Goal: Task Accomplishment & Management: Use online tool/utility

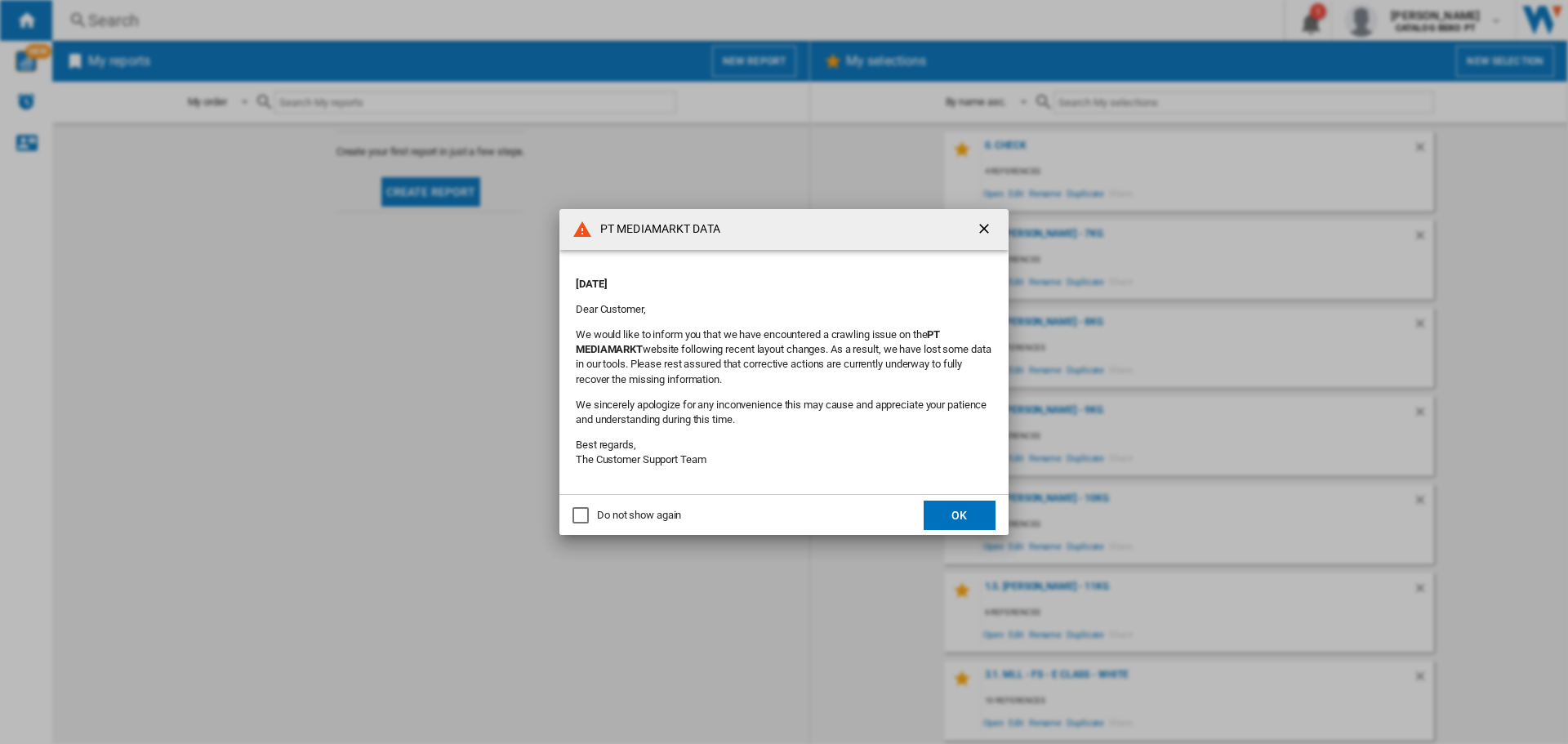
click at [973, 507] on button "OK" at bounding box center [959, 516] width 72 height 30
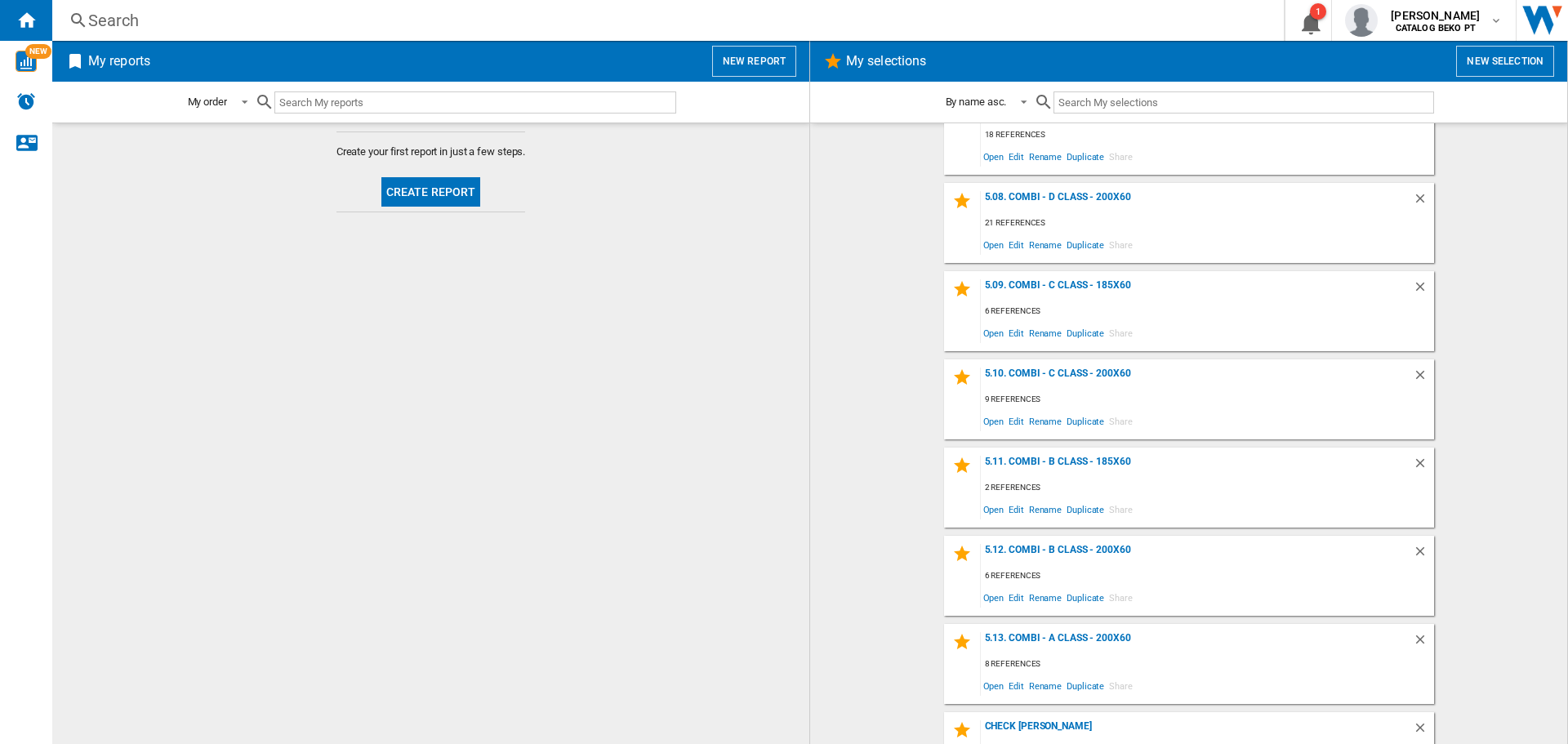
scroll to position [1936, 0]
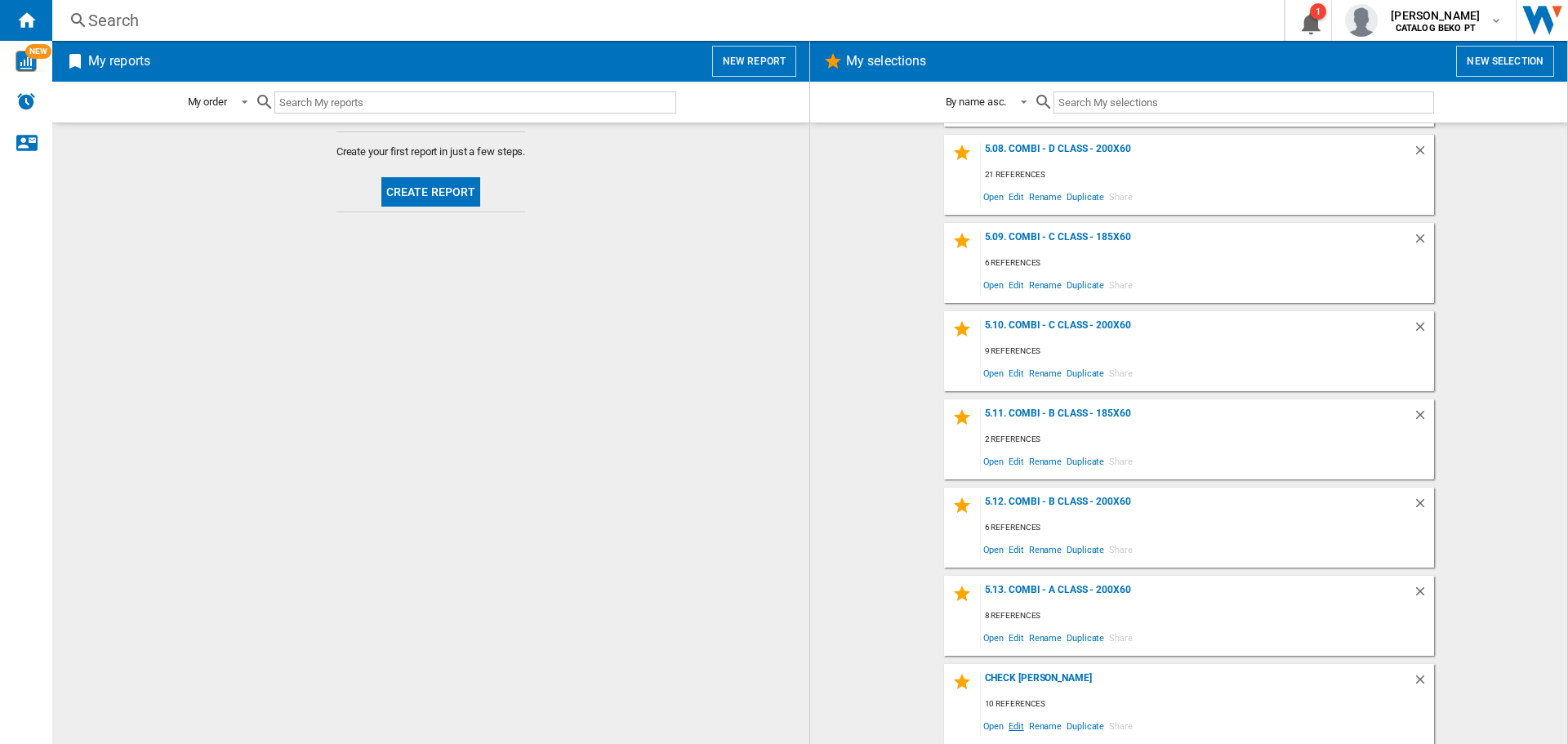
click at [1013, 723] on span "Edit" at bounding box center [1017, 725] width 21 height 22
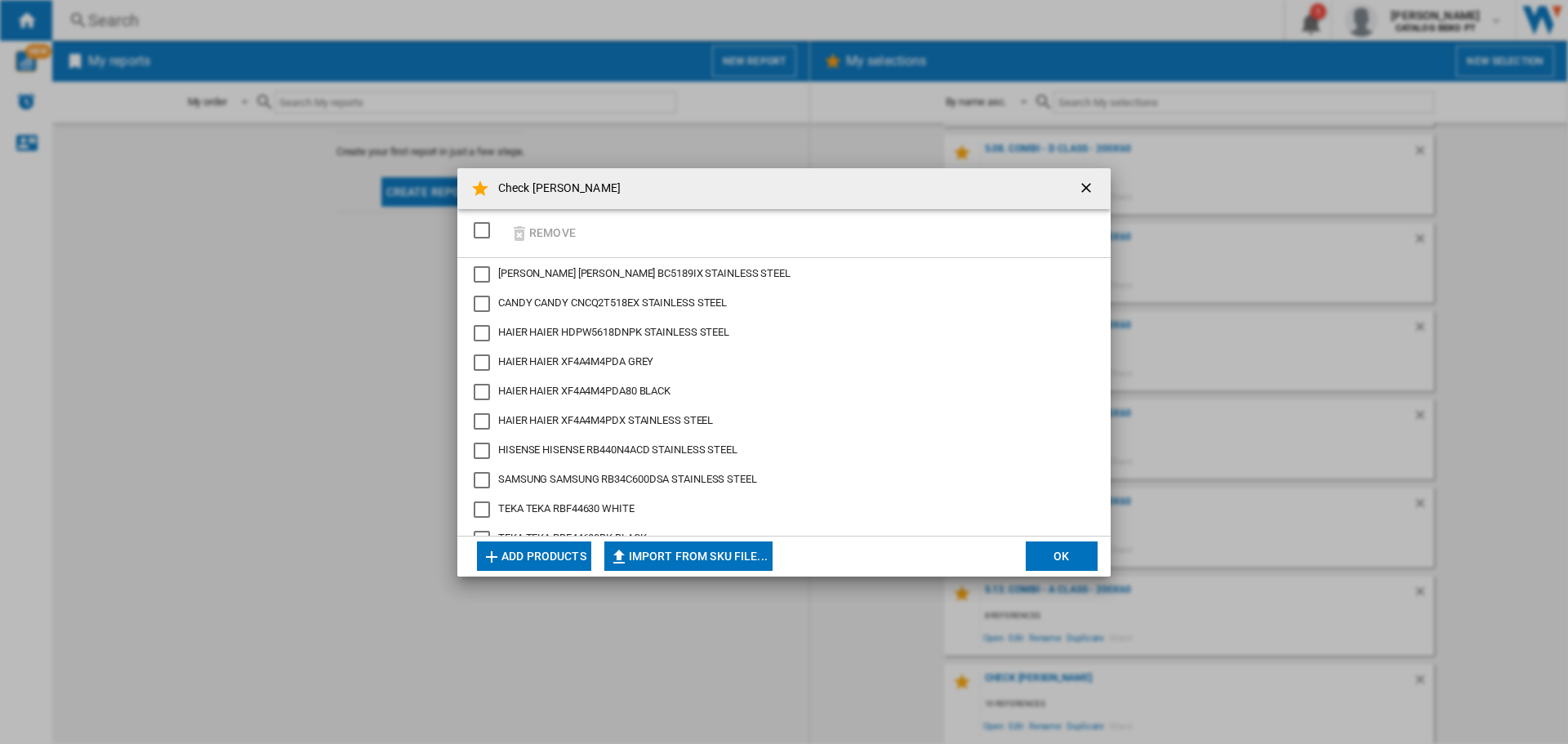
click at [554, 559] on button "Add products" at bounding box center [534, 557] width 115 height 30
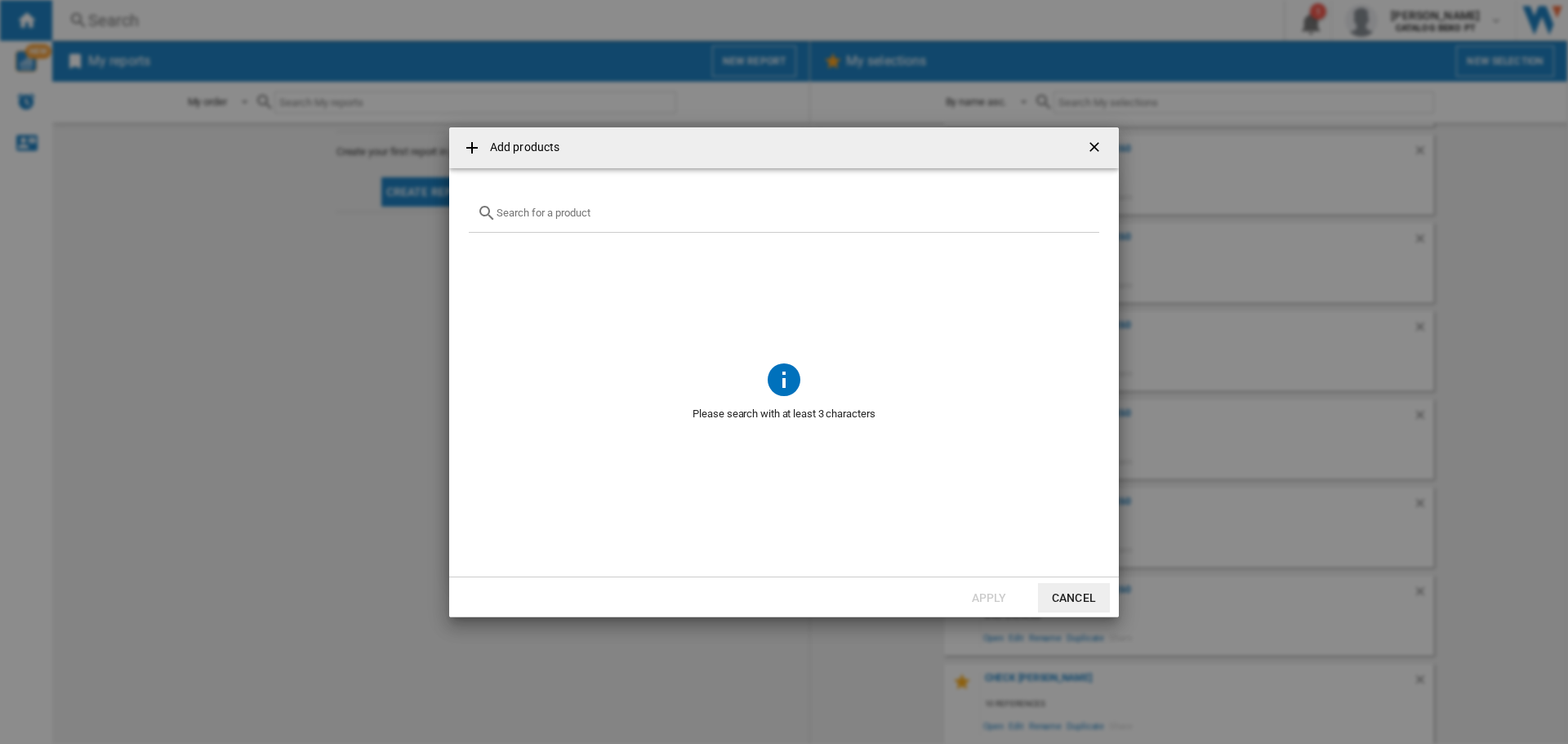
click at [530, 212] on input "text" at bounding box center [793, 213] width 594 height 12
paste input "XF 4A4M4PW"
type input "XF 4A4M4PW"
click at [482, 254] on div "HAIER XF4A4M4PW WHITE" at bounding box center [789, 251] width 621 height 21
click at [490, 248] on div "Select" at bounding box center [490, 252] width 17 height 17
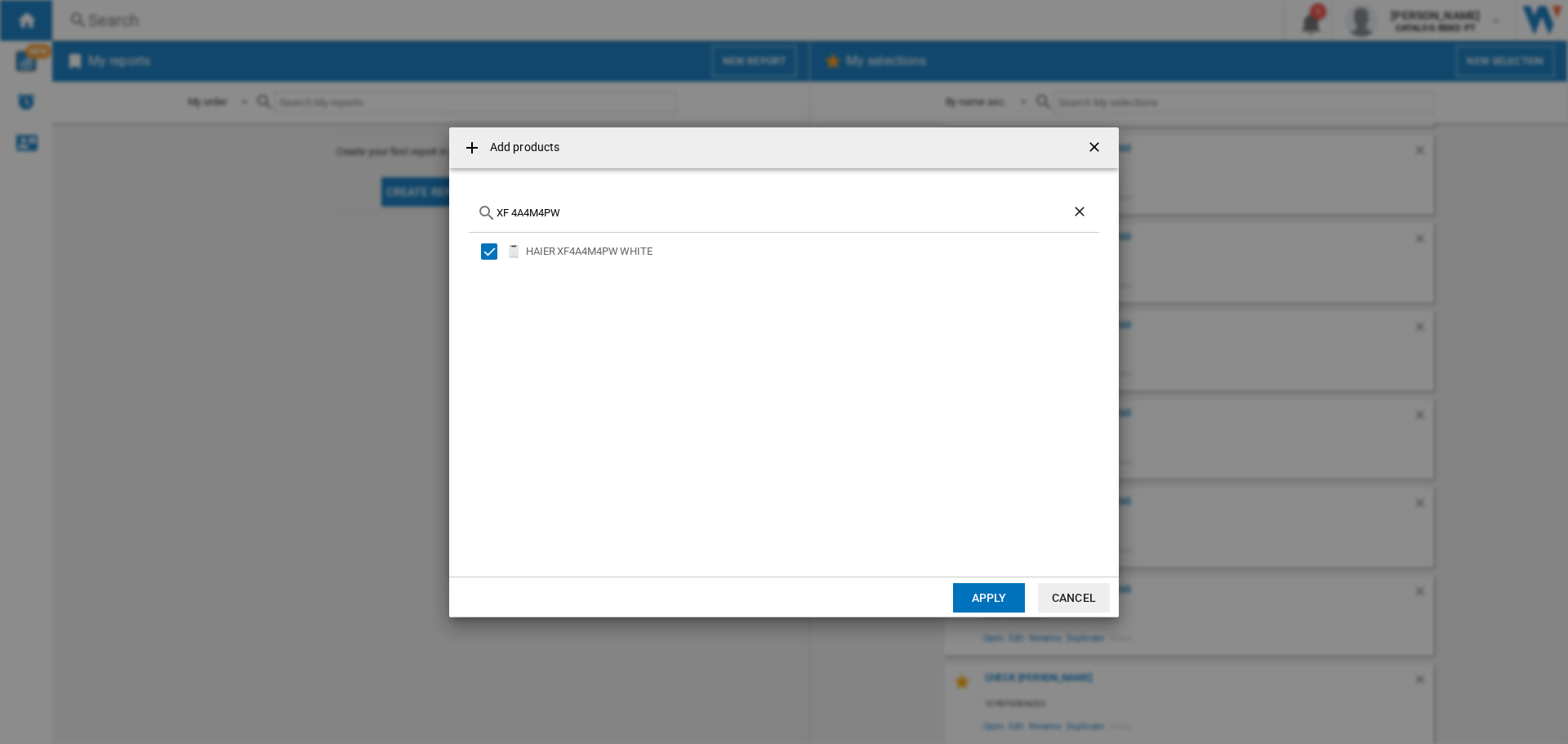
click at [1006, 599] on button "Apply" at bounding box center [989, 598] width 72 height 30
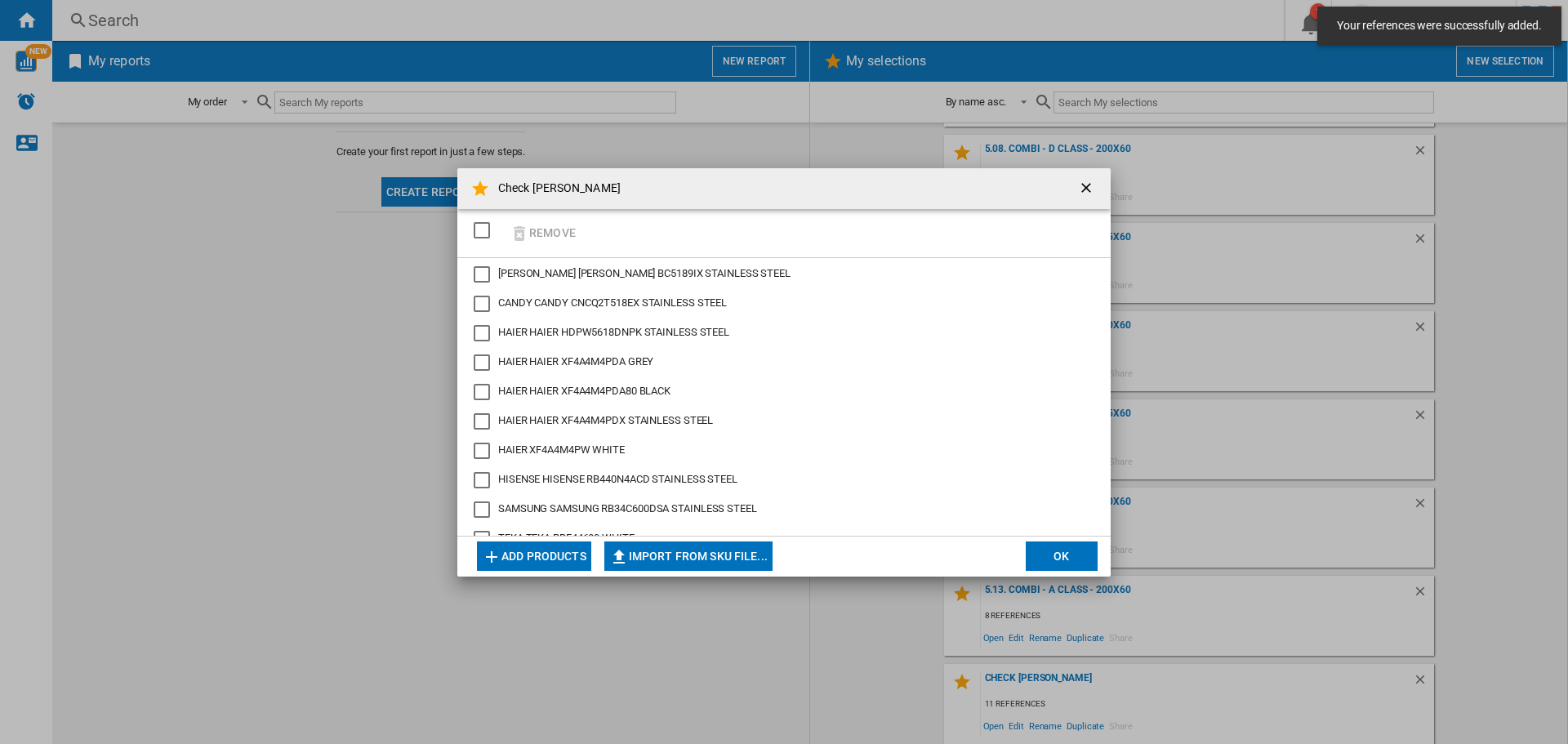
click at [1049, 560] on button "OK" at bounding box center [1062, 557] width 72 height 30
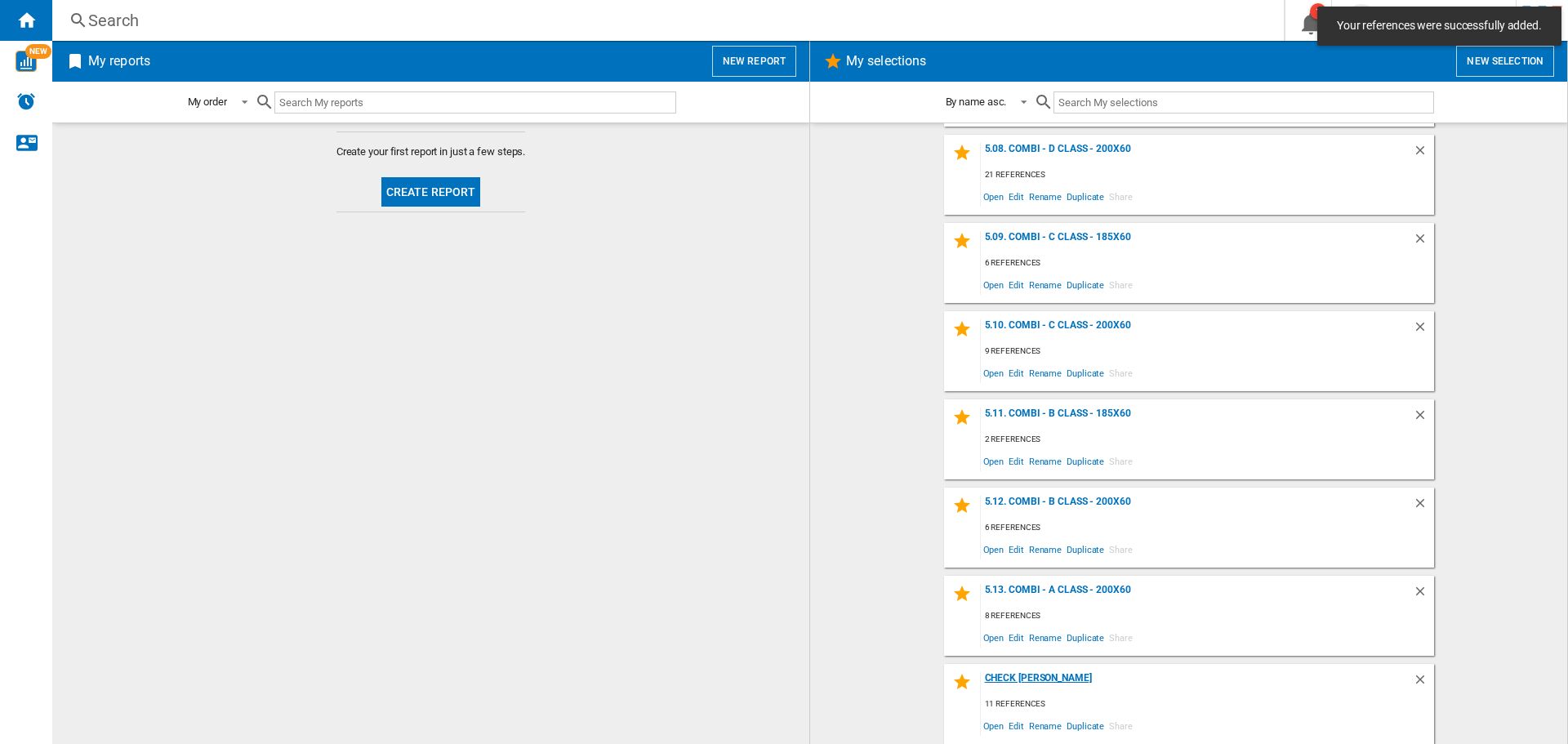
click at [1013, 679] on div "Check [PERSON_NAME]" at bounding box center [1197, 683] width 432 height 22
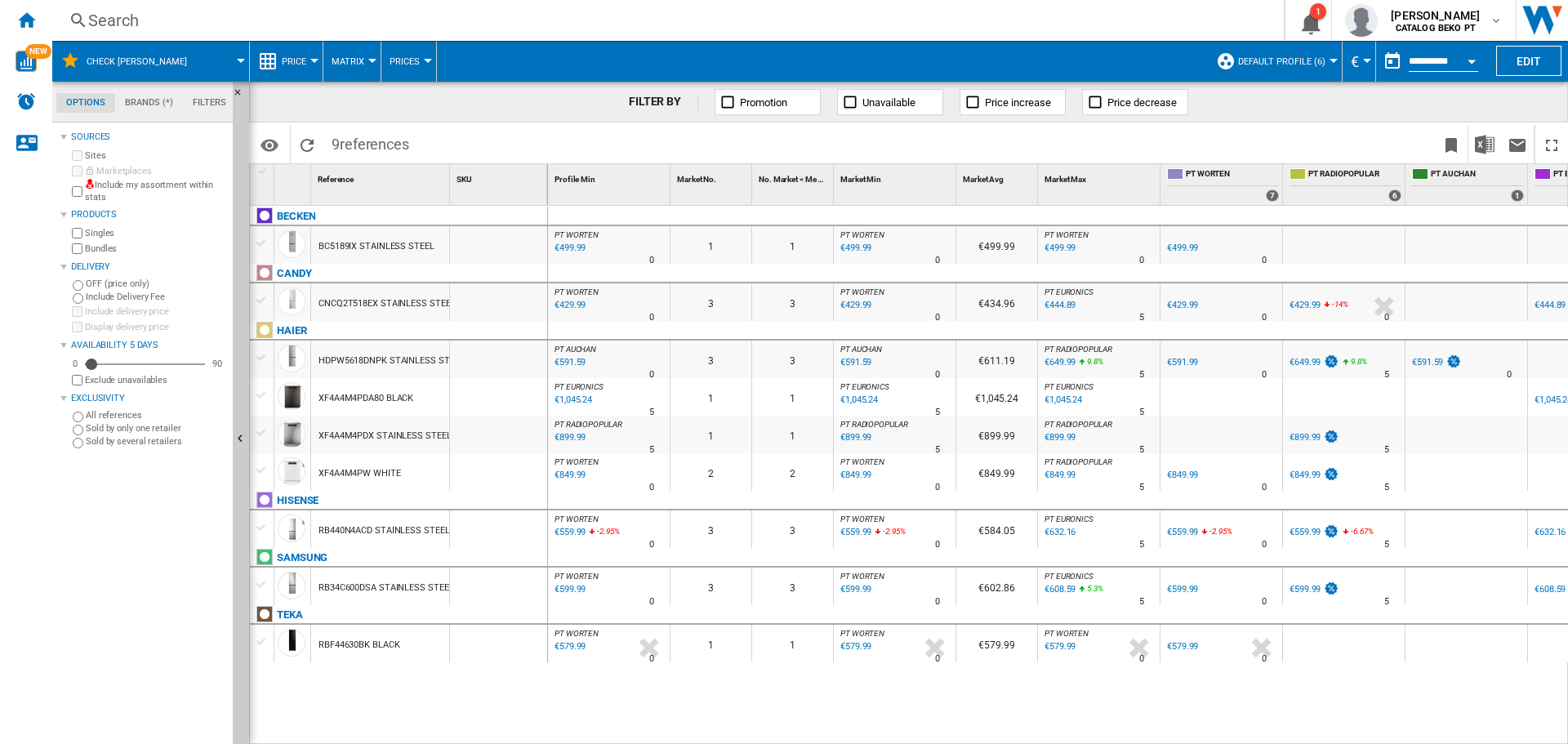
click at [345, 471] on div "XF4A4M4PW WHITE" at bounding box center [360, 474] width 82 height 37
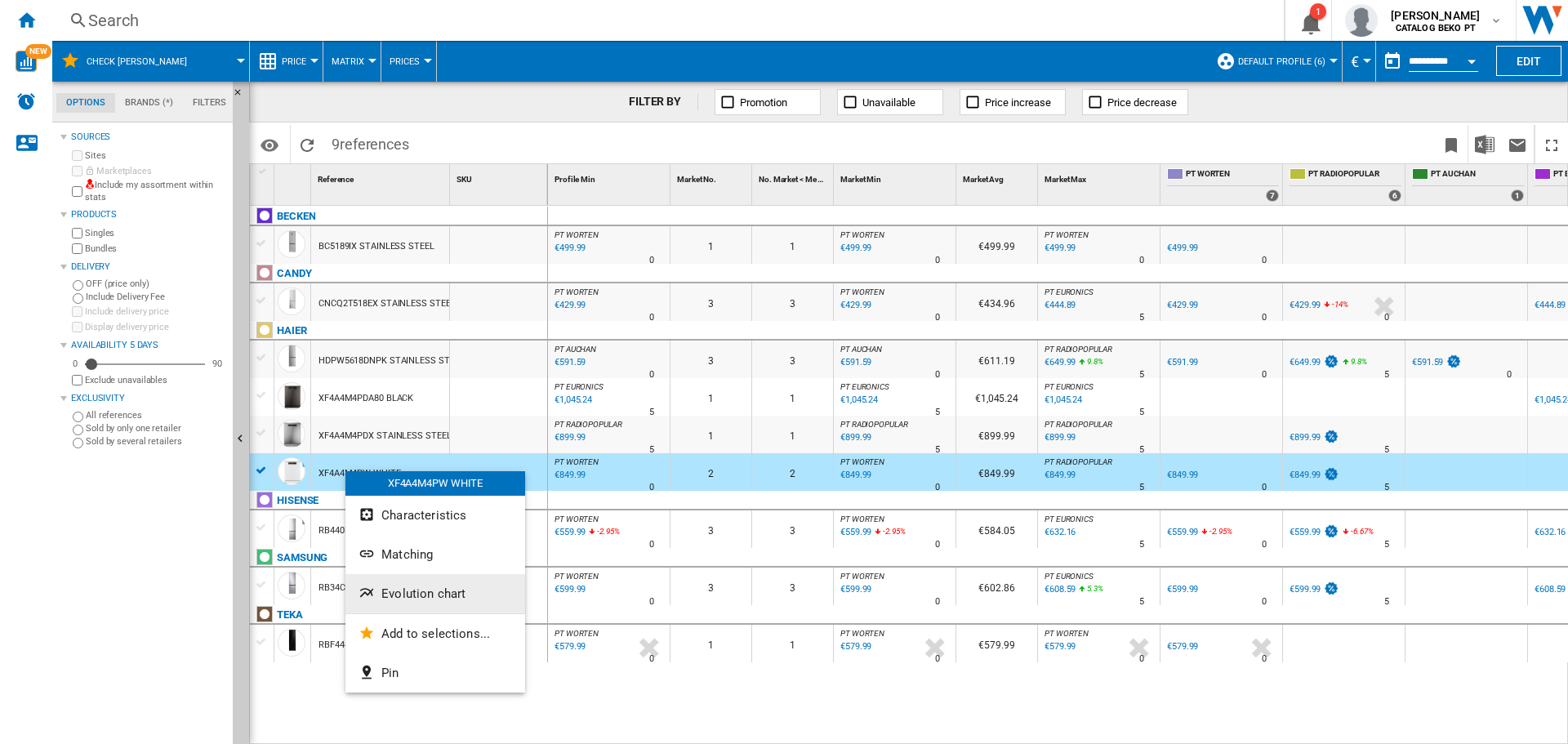
click at [427, 591] on span "Evolution chart" at bounding box center [423, 594] width 84 height 15
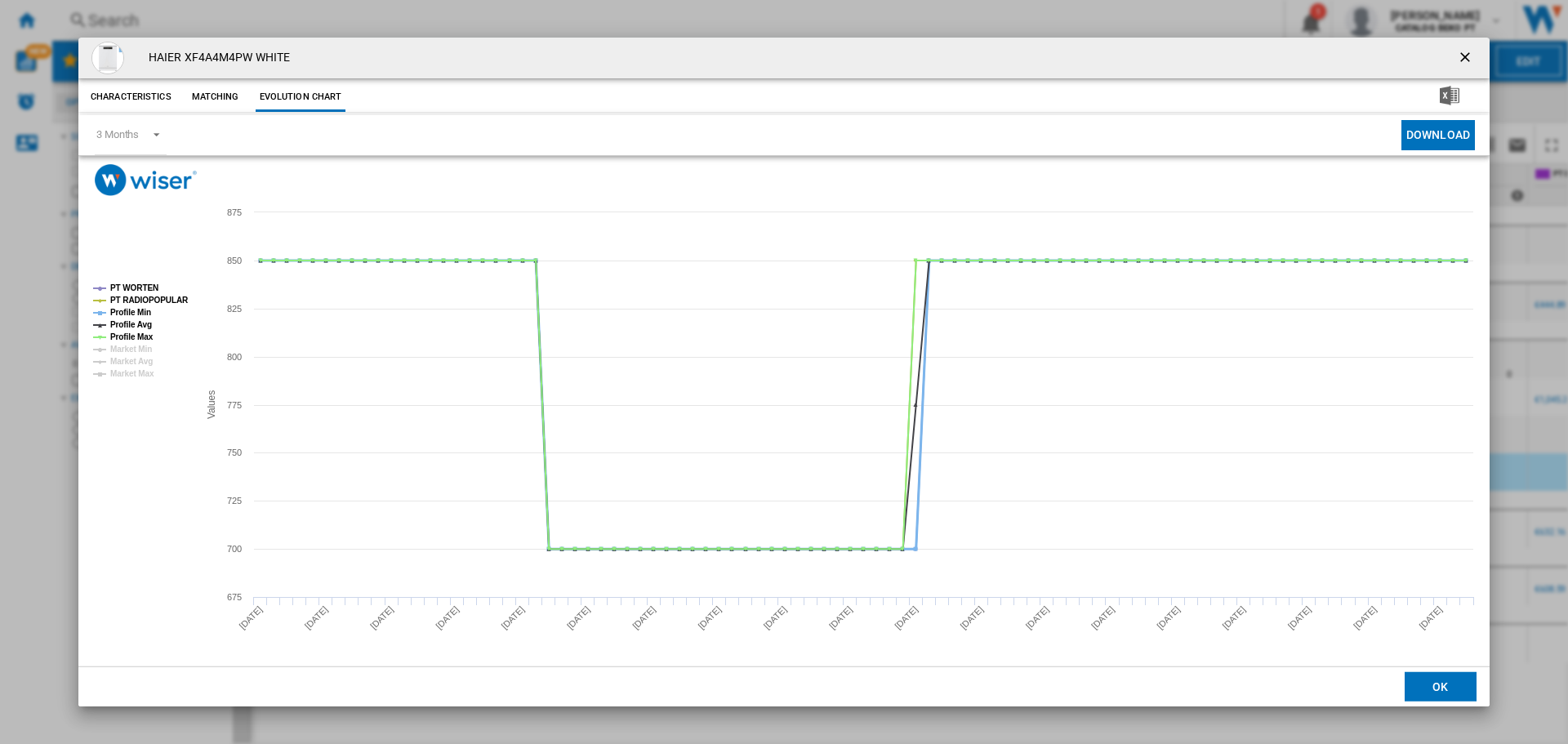
click at [135, 311] on tspan "Profile Min" at bounding box center [131, 312] width 41 height 9
click at [135, 325] on tspan "Profile Avg" at bounding box center [131, 324] width 42 height 9
click at [136, 332] on tspan "Profile Max" at bounding box center [132, 337] width 43 height 9
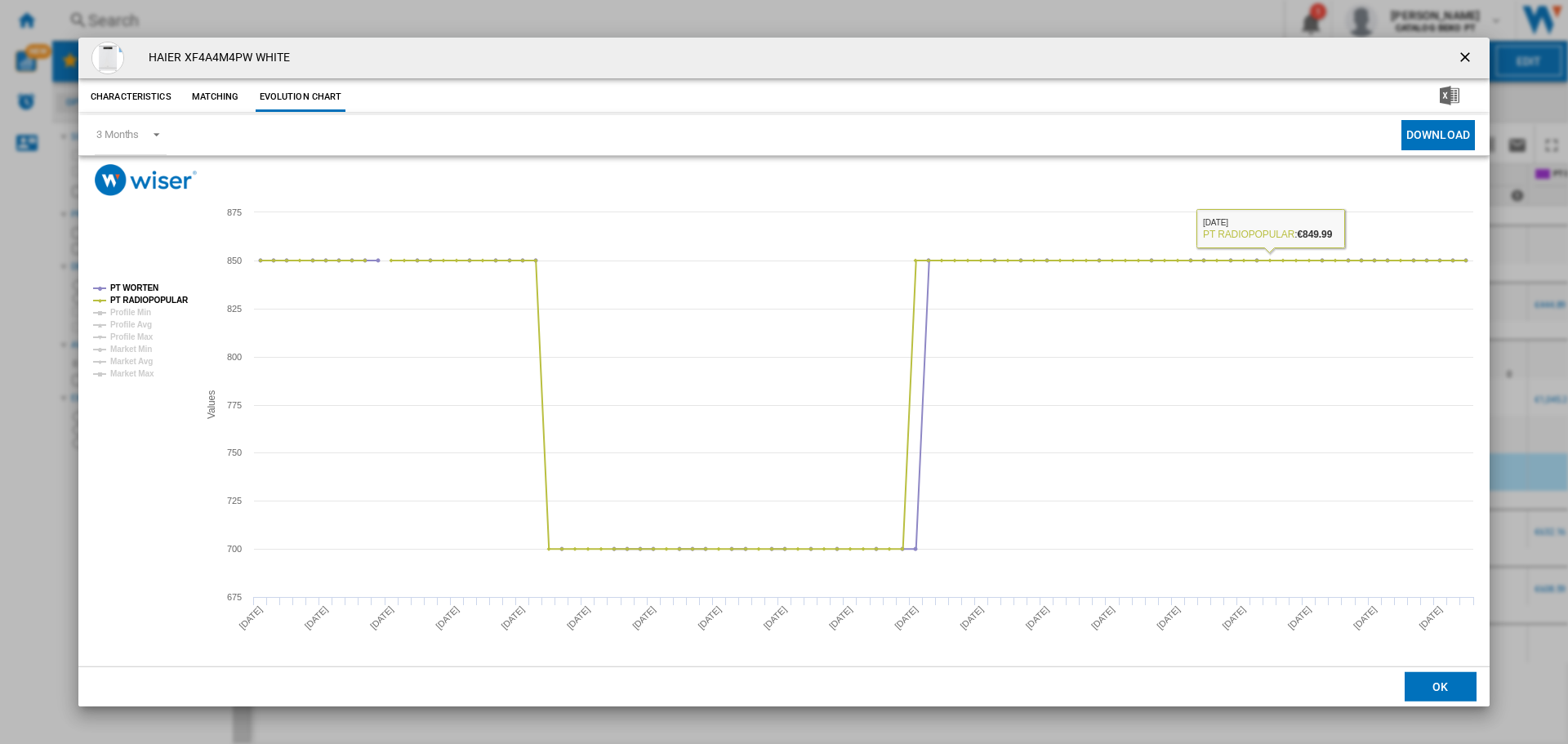
click at [1418, 688] on button "OK" at bounding box center [1440, 687] width 72 height 30
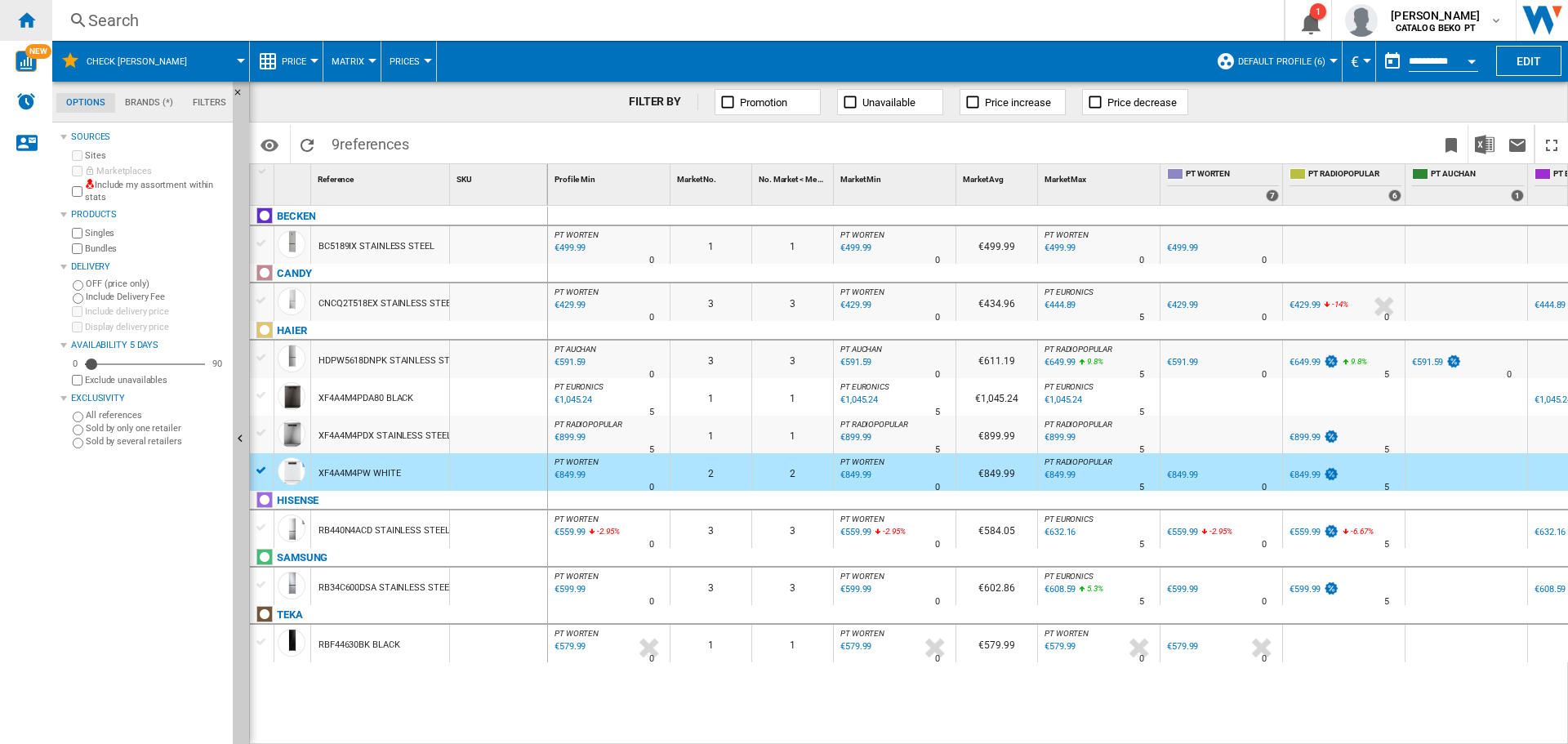
click at [28, 14] on ng-md-icon "Home" at bounding box center [26, 20] width 20 height 20
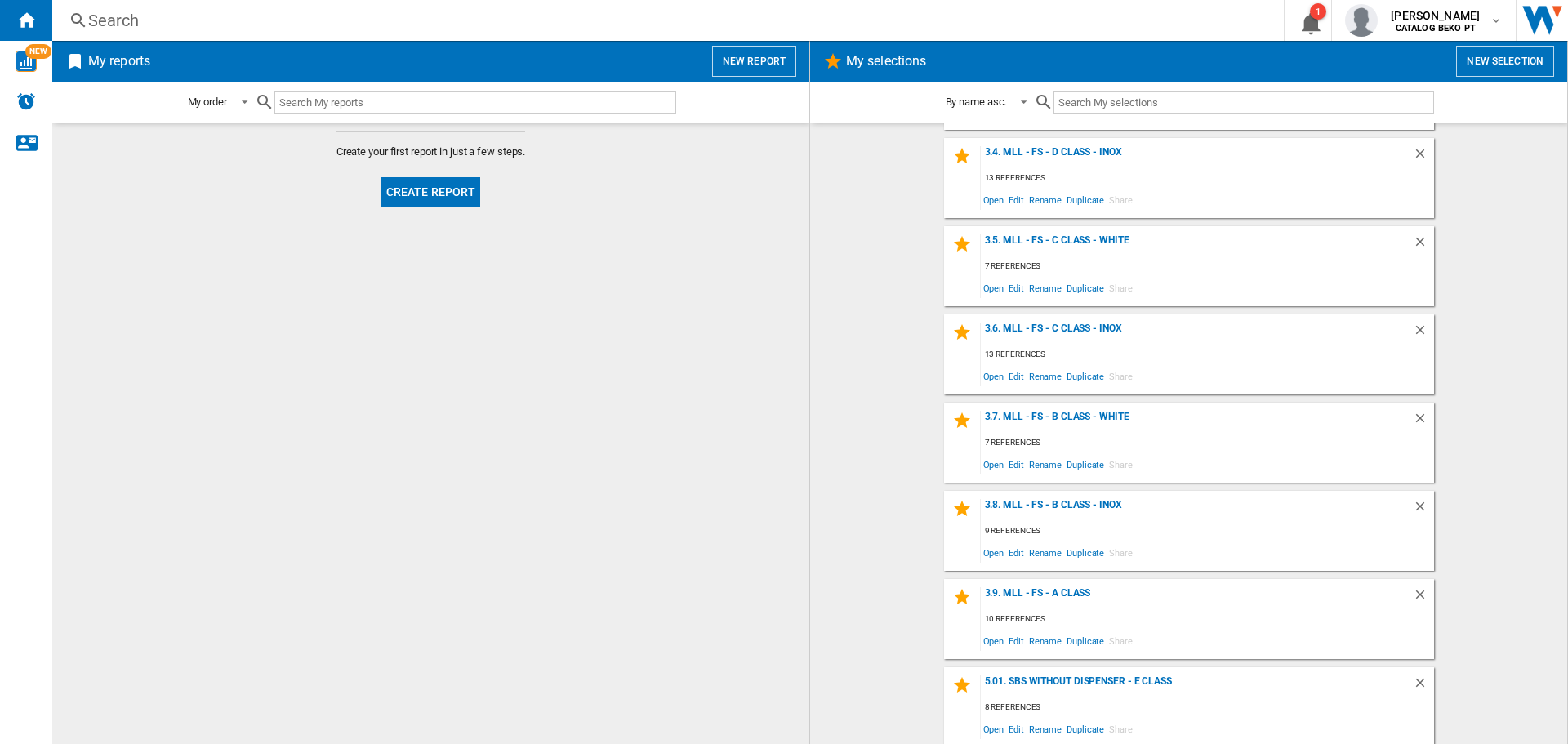
scroll to position [793, 0]
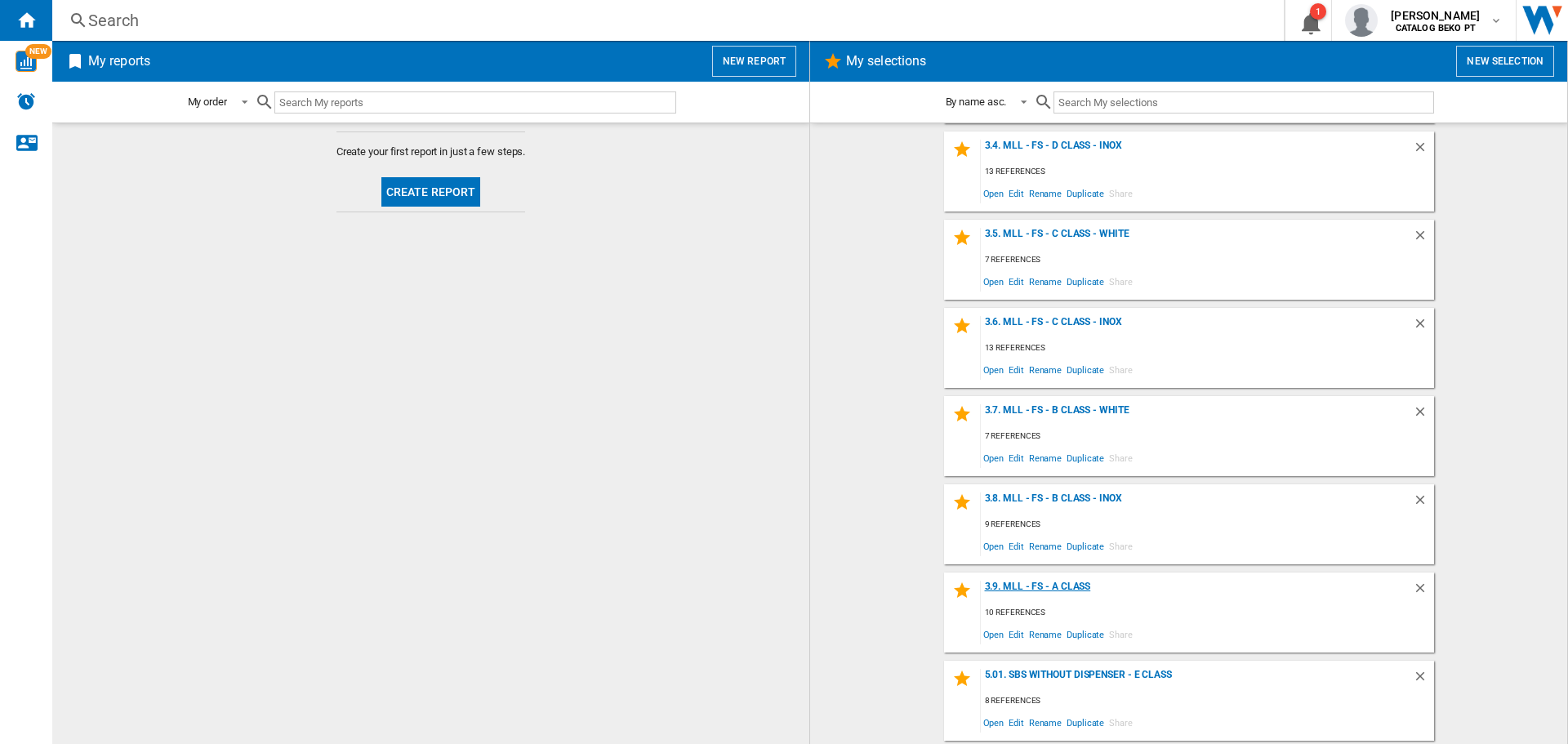
click at [1048, 582] on div "3.9. MLL - FS - A Class" at bounding box center [1197, 592] width 432 height 22
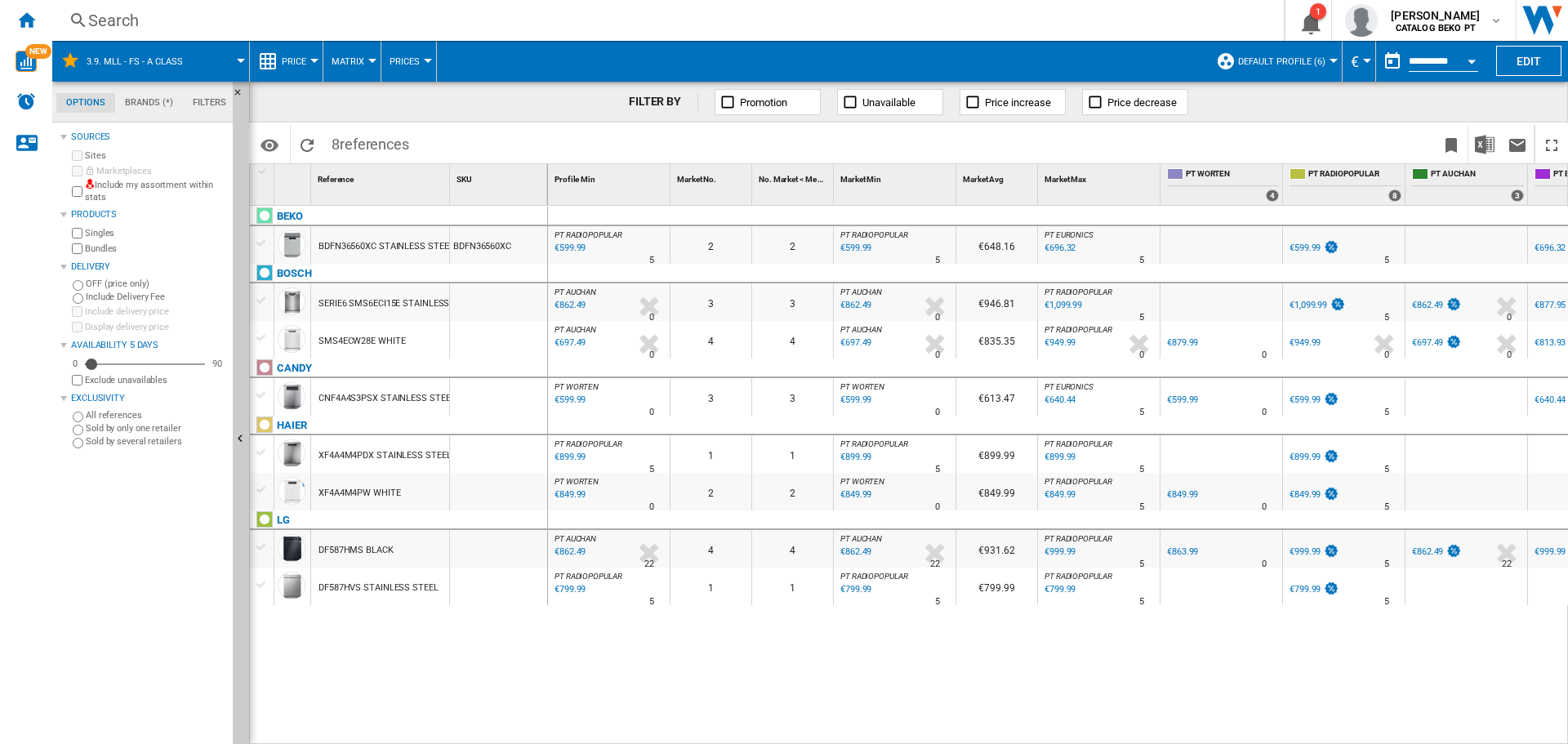
click at [263, 547] on div at bounding box center [261, 547] width 17 height 15
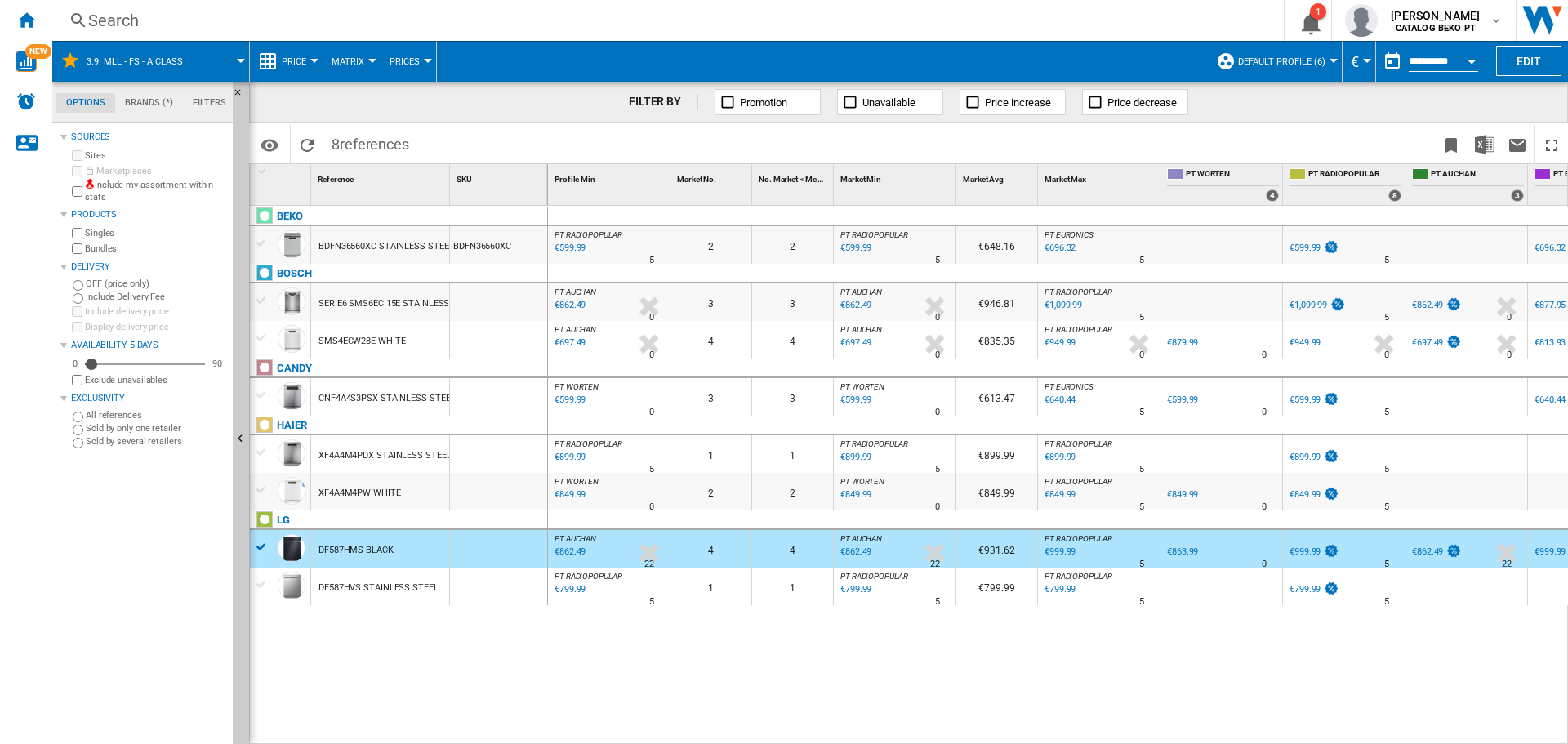
click at [262, 583] on div at bounding box center [261, 585] width 17 height 15
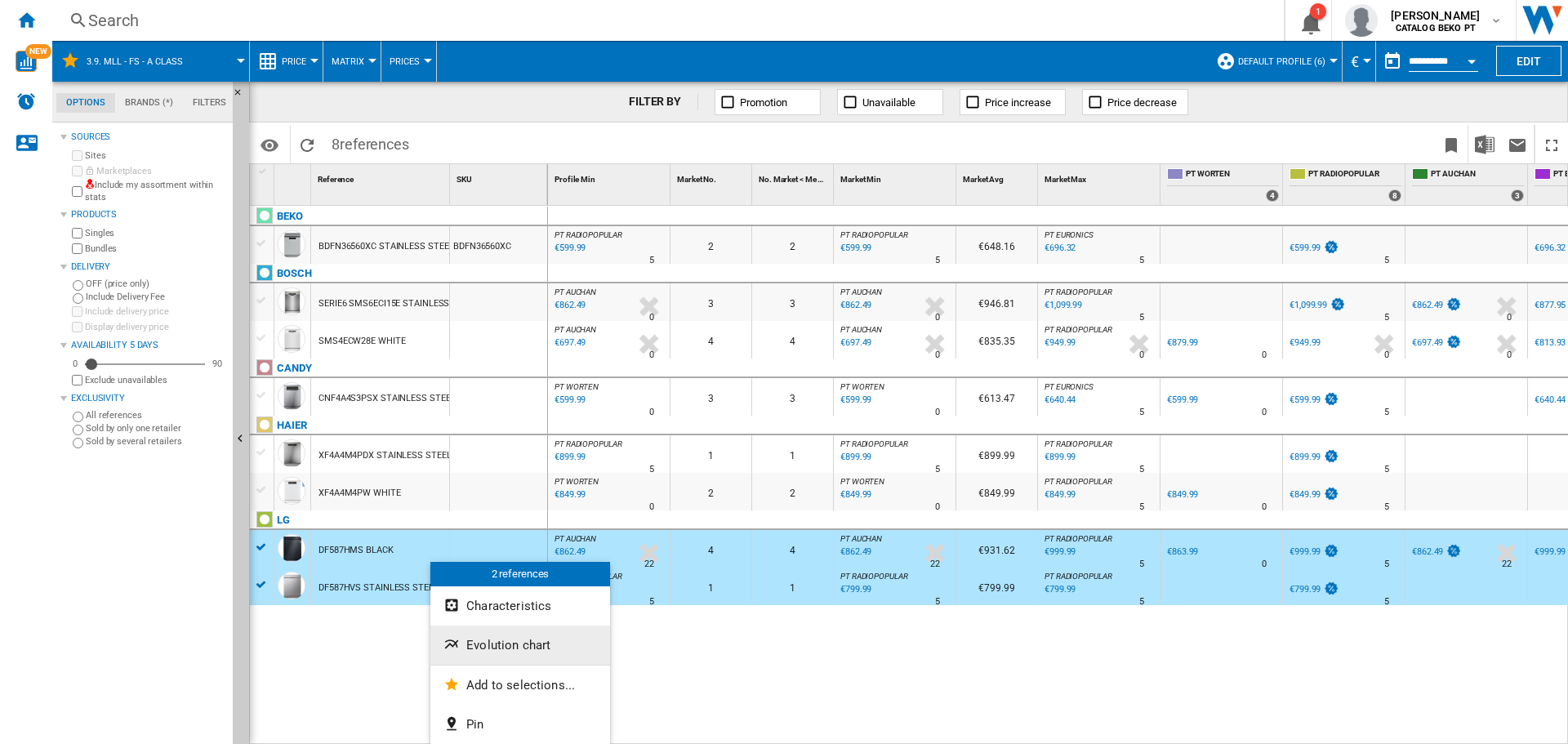
click at [496, 636] on button "Evolution chart" at bounding box center [520, 645] width 180 height 39
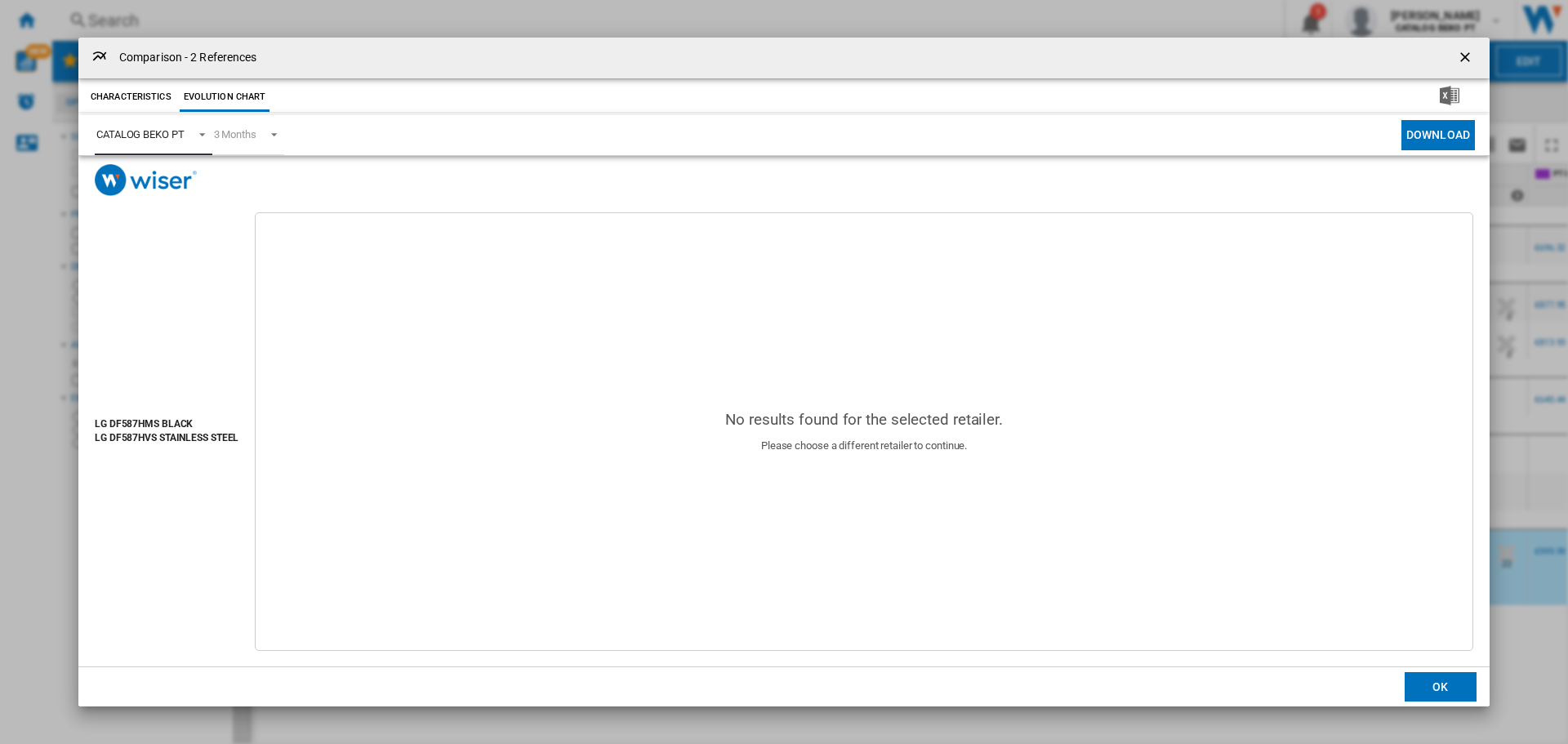
click at [140, 134] on div "CATALOG BEKO PT" at bounding box center [140, 133] width 89 height 12
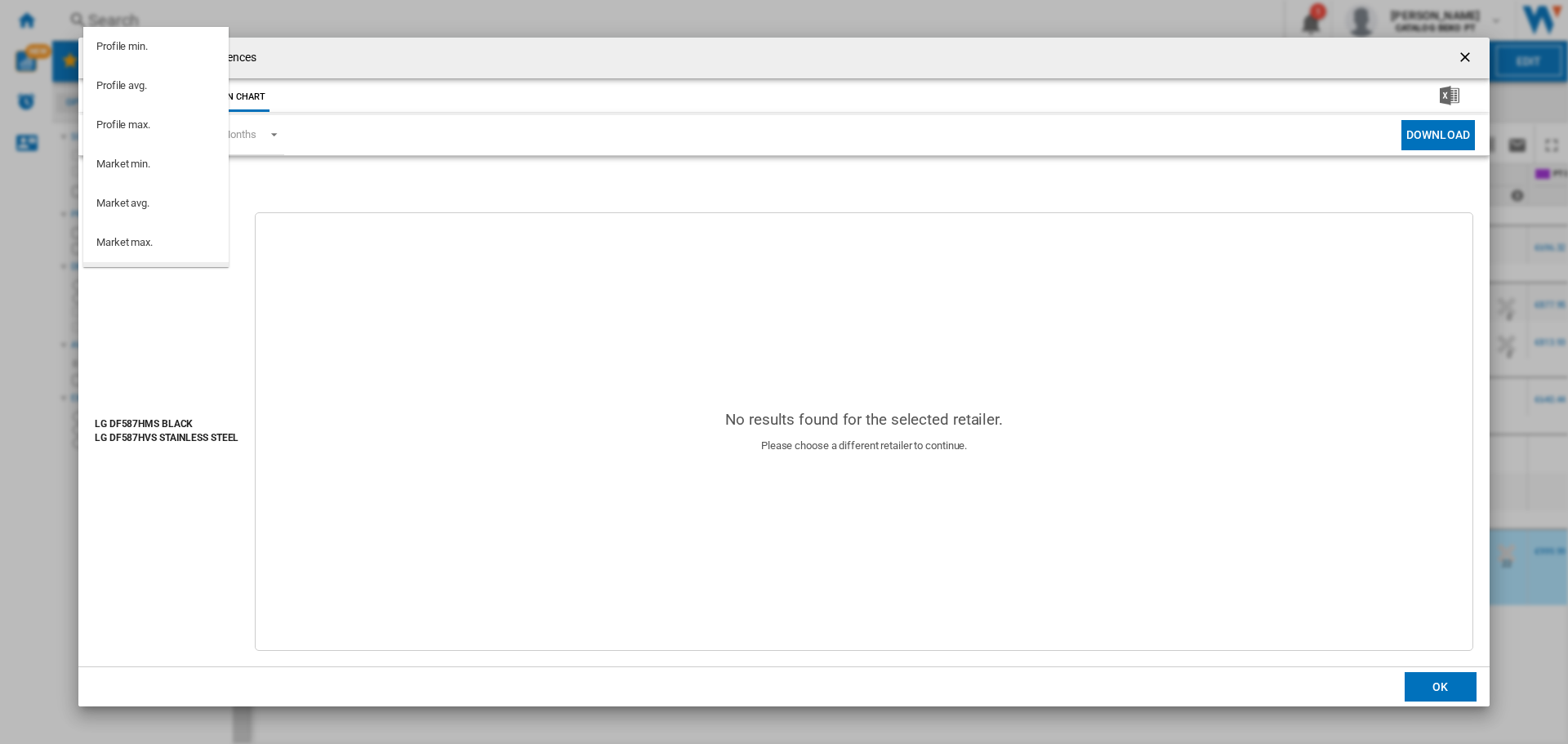
scroll to position [146, 0]
click at [147, 165] on md-option "PT WORTEN" at bounding box center [156, 174] width 146 height 39
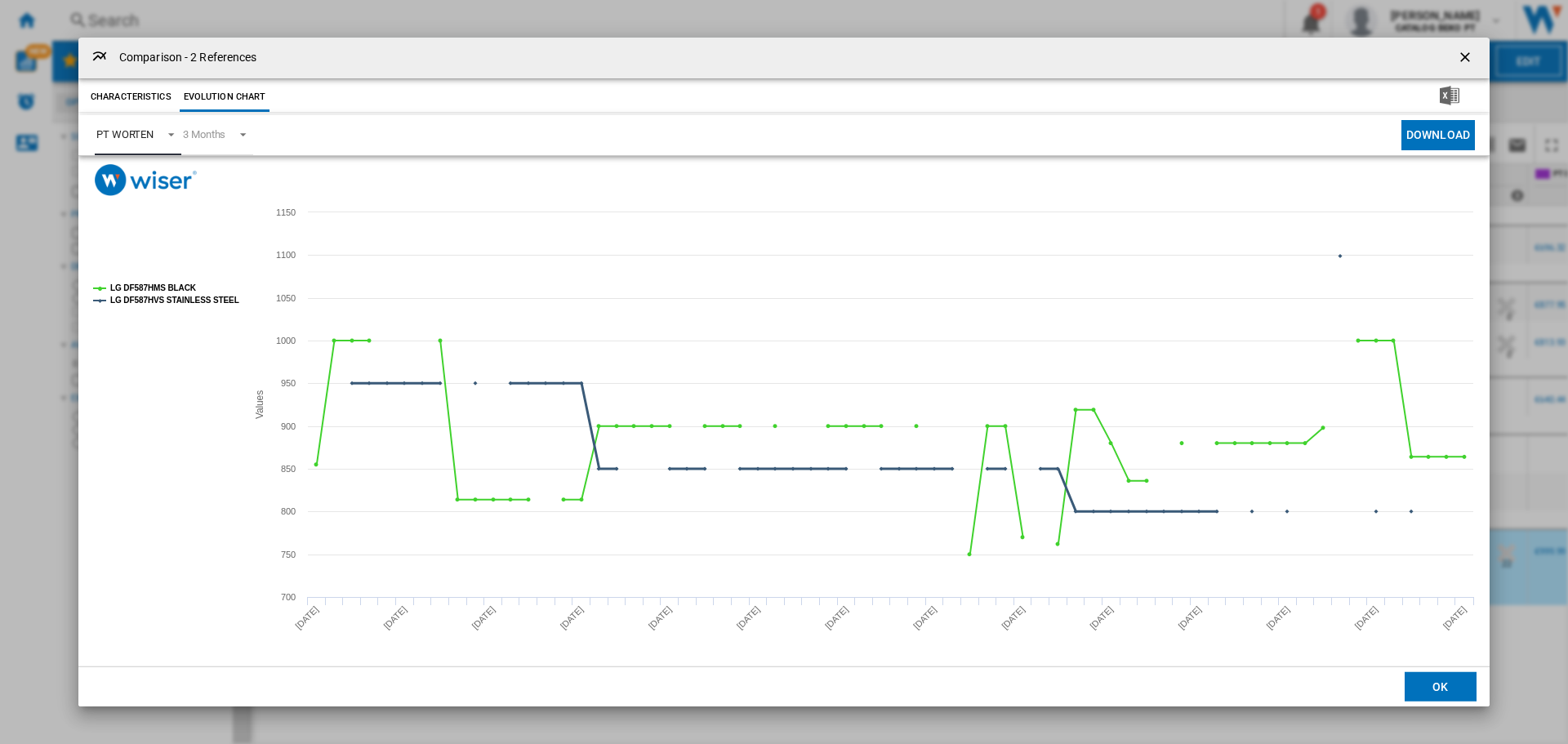
click at [158, 296] on tspan "LG DF587HVS STAINLESS STEEL" at bounding box center [174, 300] width 129 height 9
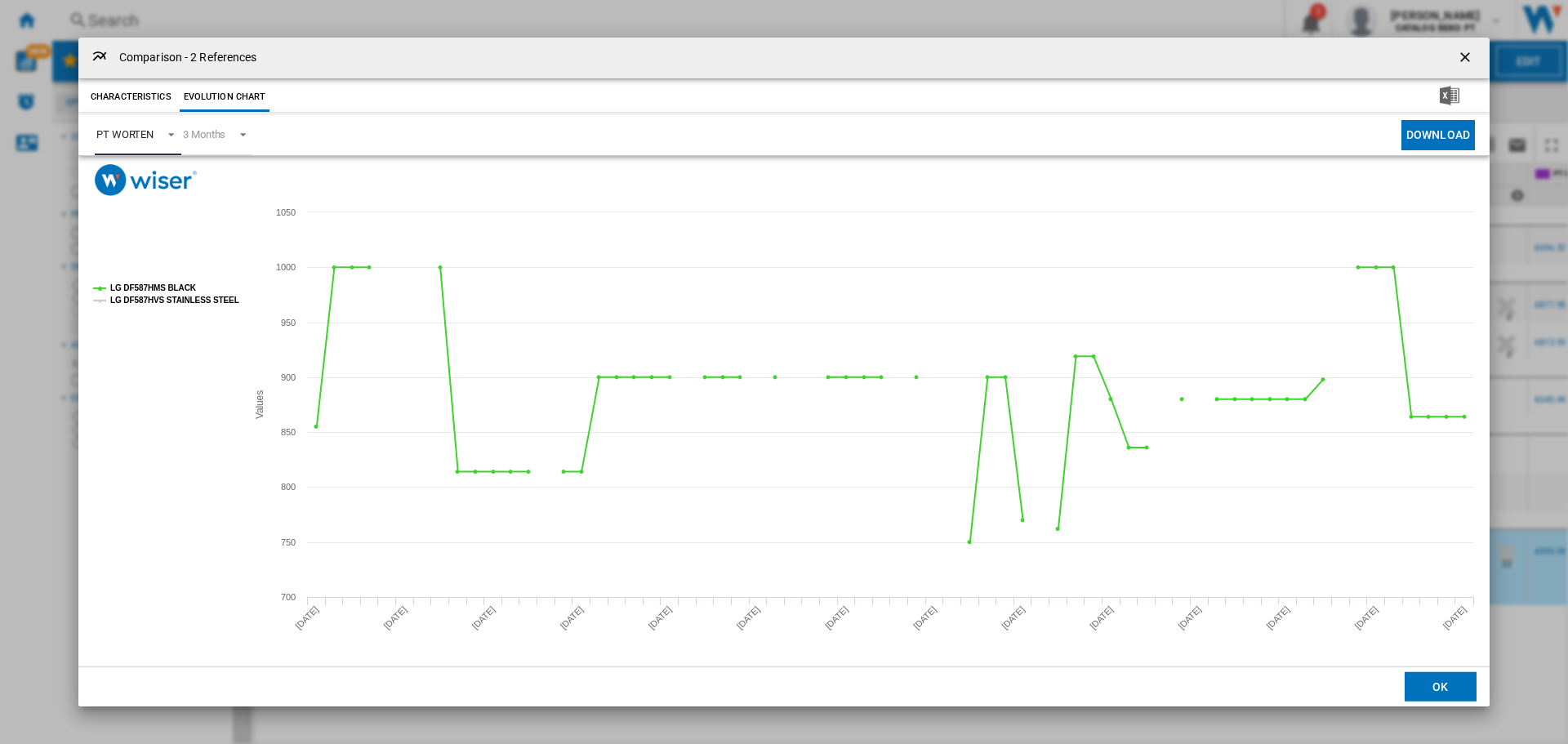
click at [194, 296] on tspan "LG DF587HVS STAINLESS STEEL" at bounding box center [174, 300] width 129 height 9
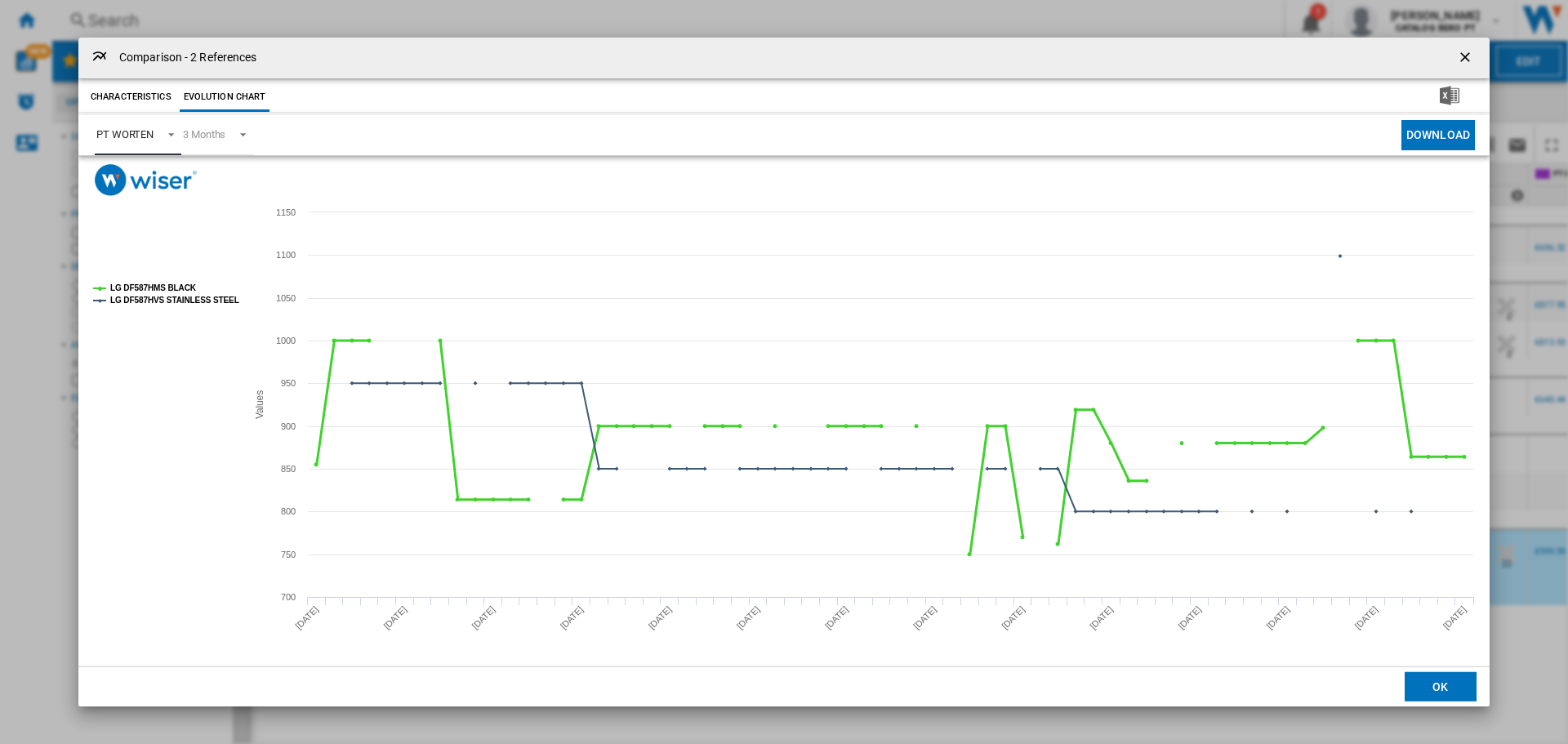
click at [188, 297] on tspan "LG DF587HVS STAINLESS STEEL" at bounding box center [174, 300] width 129 height 9
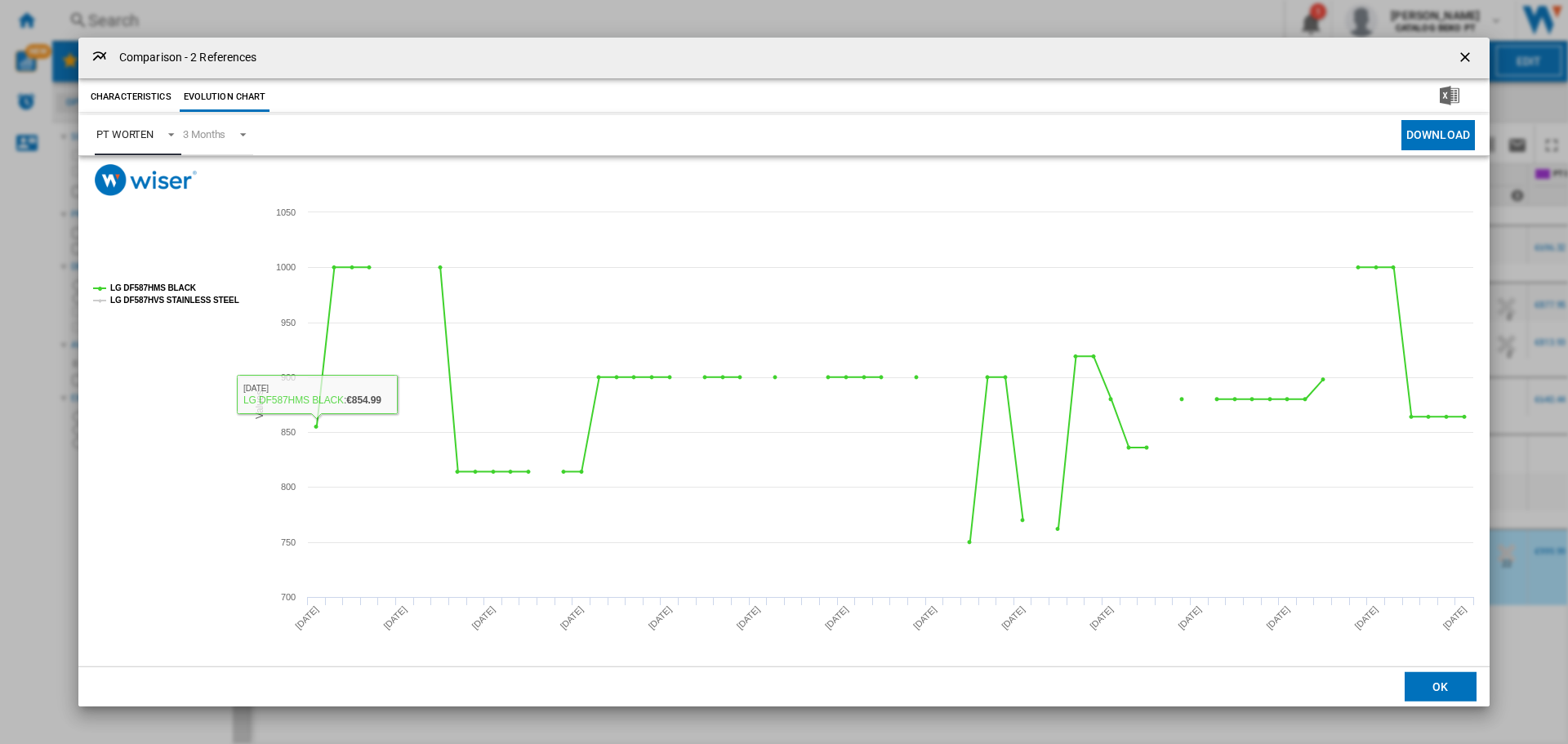
click at [118, 300] on tspan "LG DF587HVS STAINLESS STEEL" at bounding box center [174, 300] width 129 height 9
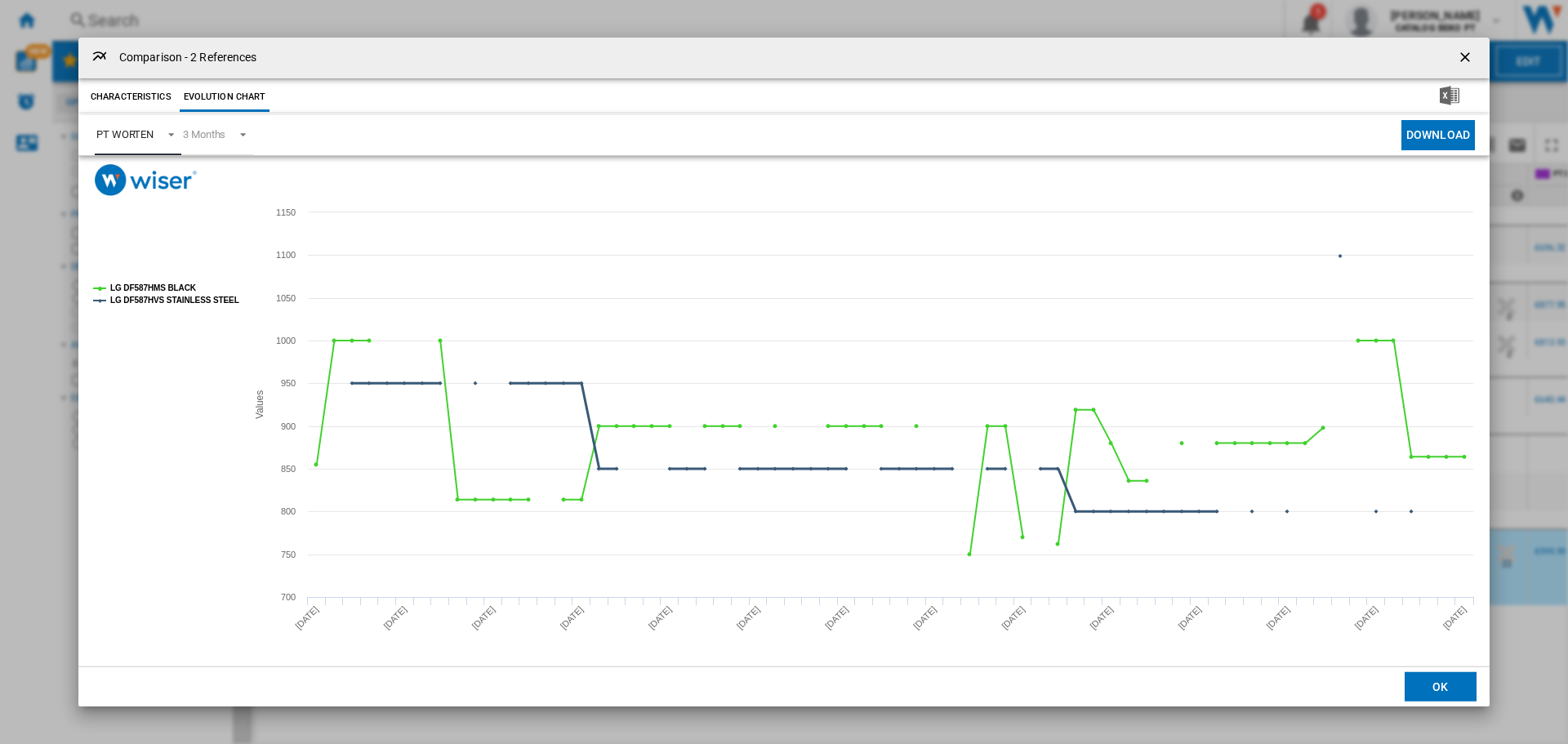
click at [121, 285] on tspan "LG DF587HMS BLACK" at bounding box center [153, 288] width 87 height 9
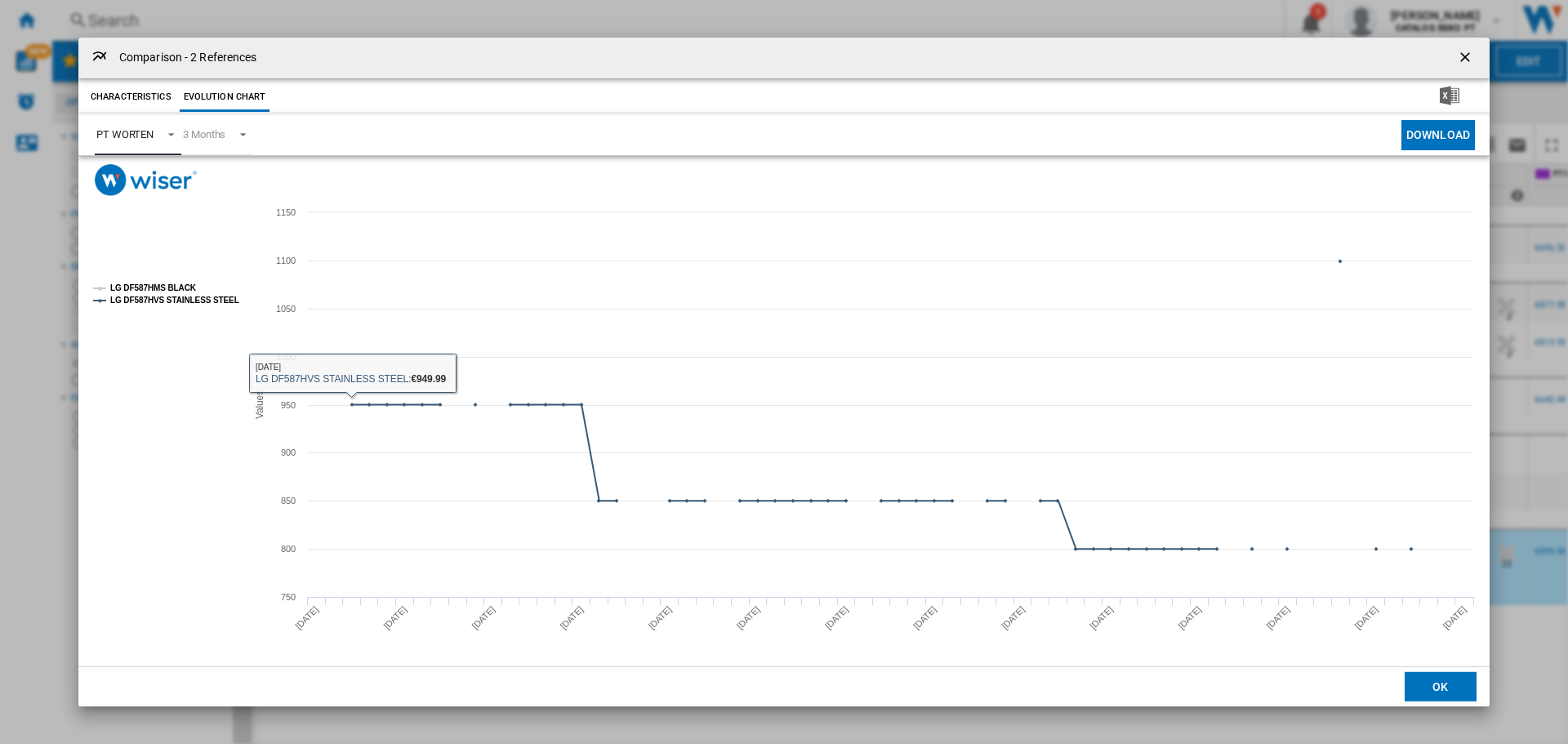
click at [184, 283] on tspan "LG DF587HMS BLACK" at bounding box center [153, 288] width 87 height 9
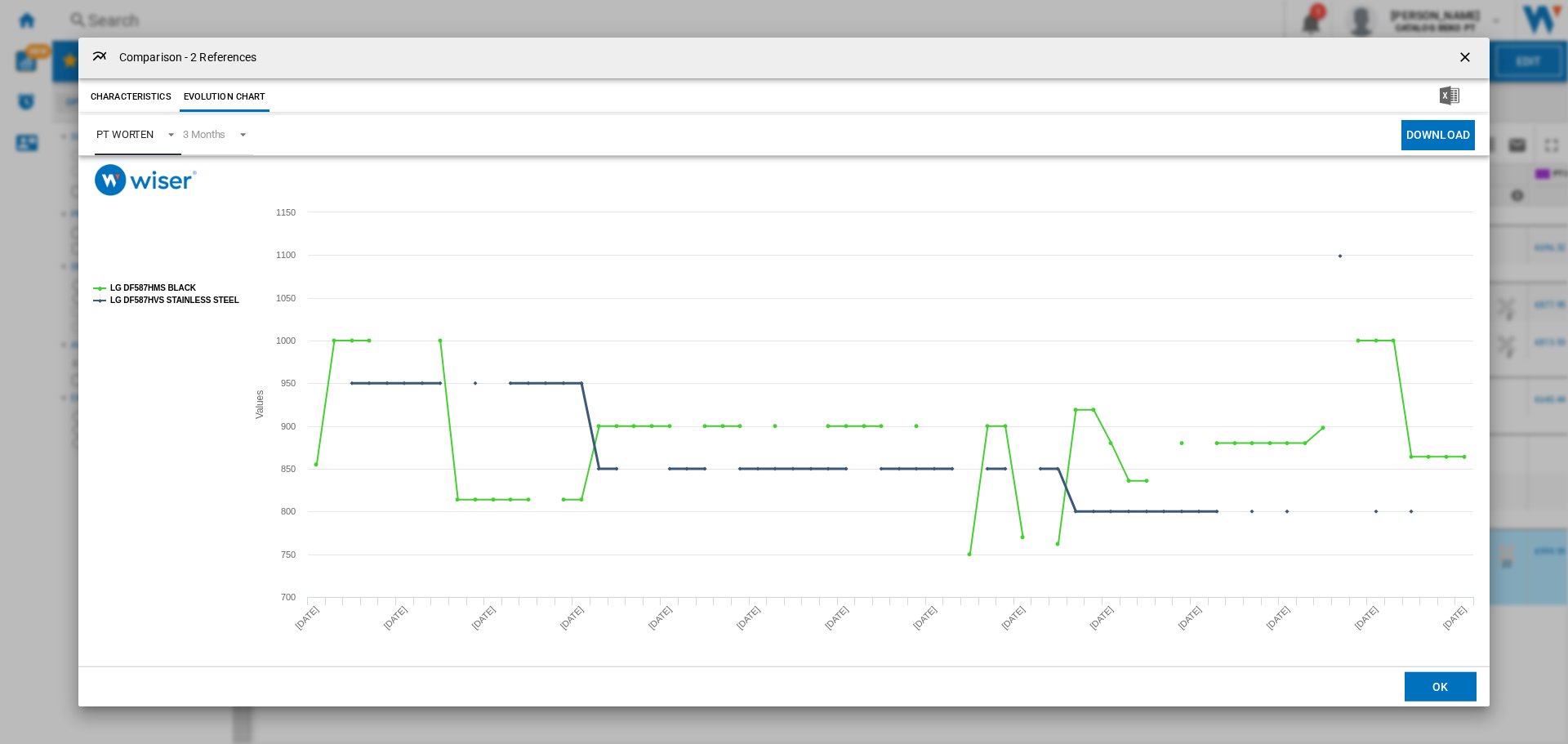
click at [185, 301] on tspan "LG DF587HVS STAINLESS STEEL" at bounding box center [174, 300] width 129 height 9
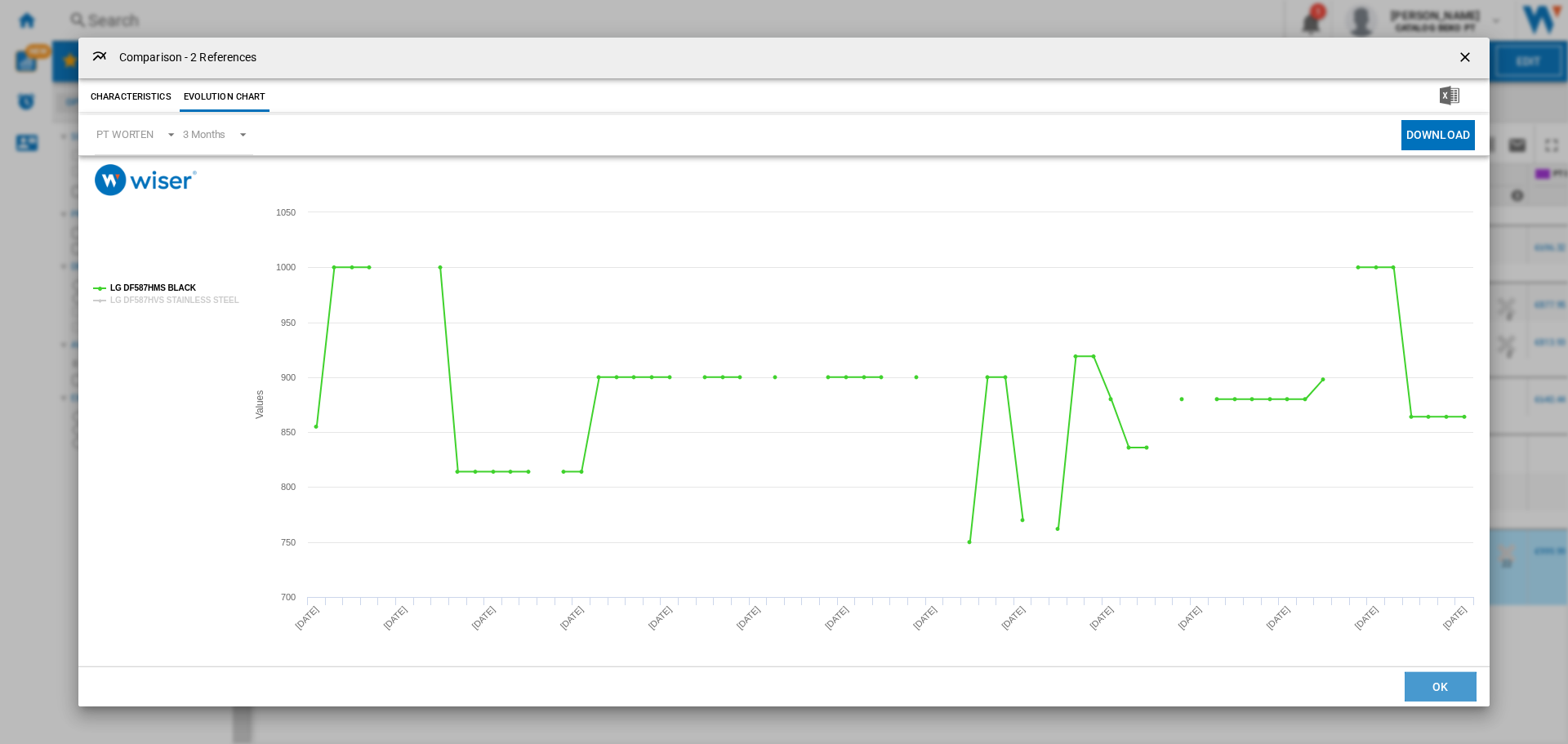
click at [1440, 677] on button "OK" at bounding box center [1440, 687] width 72 height 30
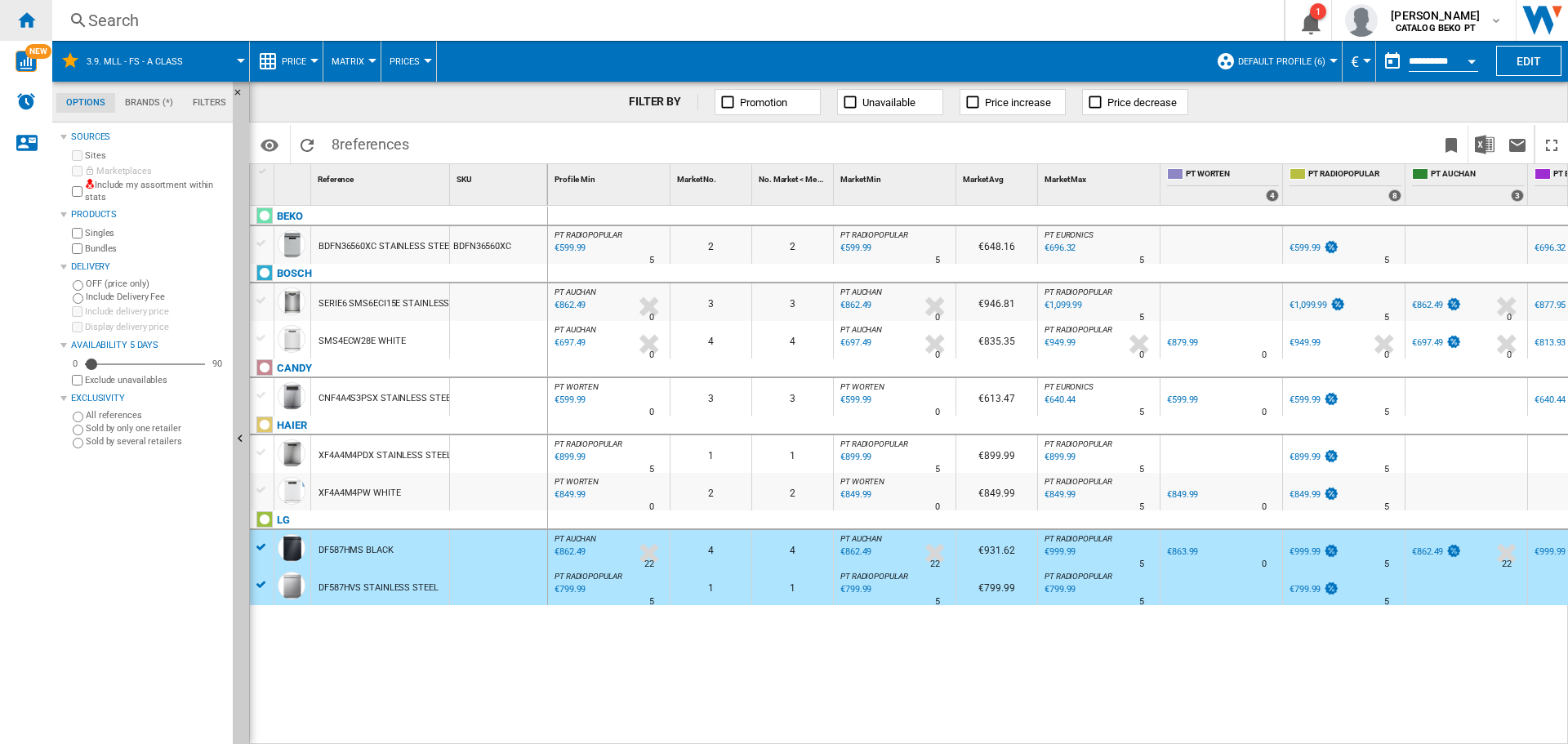
click at [23, 23] on ng-md-icon "Home" at bounding box center [26, 20] width 20 height 20
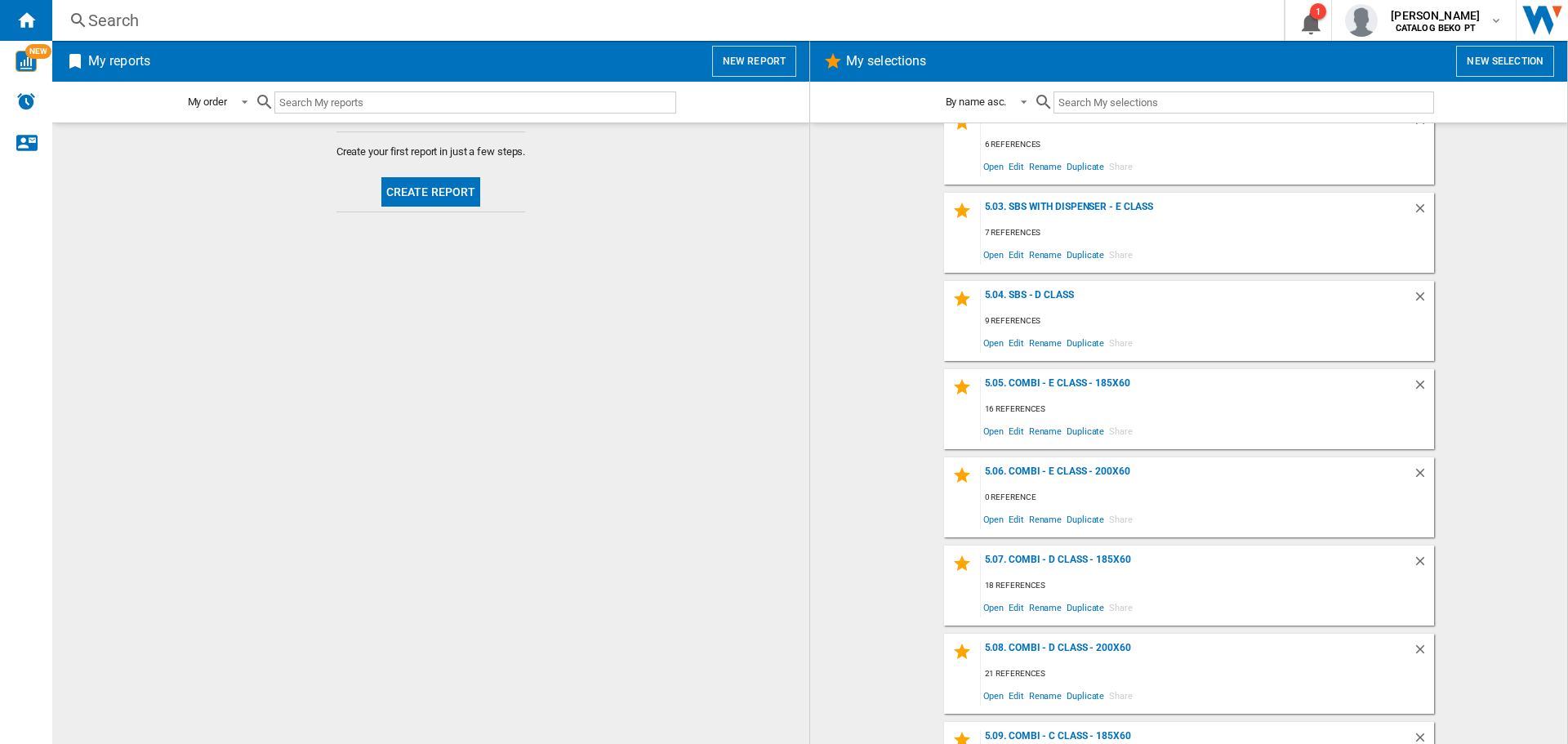
scroll to position [1936, 0]
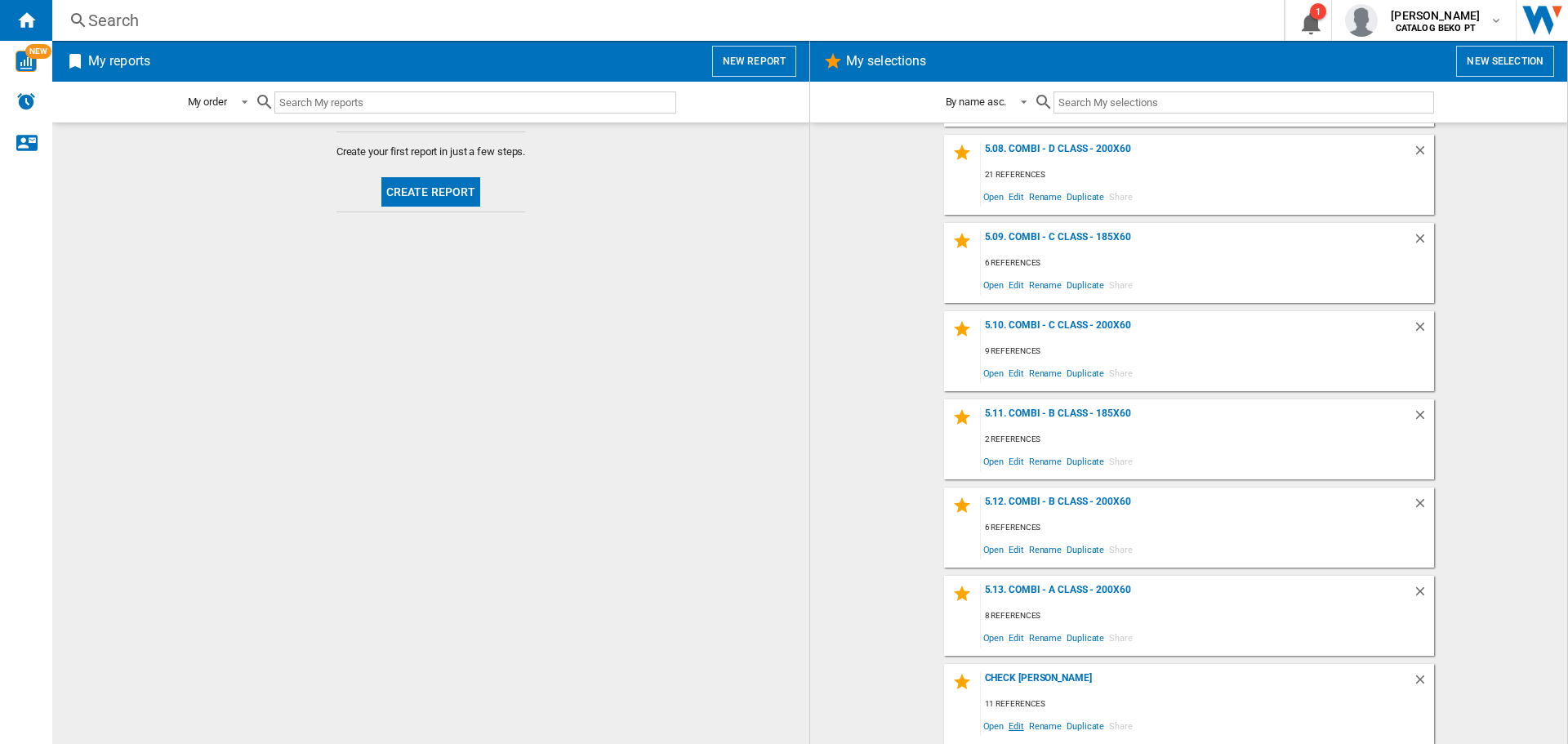
click at [1015, 724] on span "Edit" at bounding box center [1017, 725] width 21 height 22
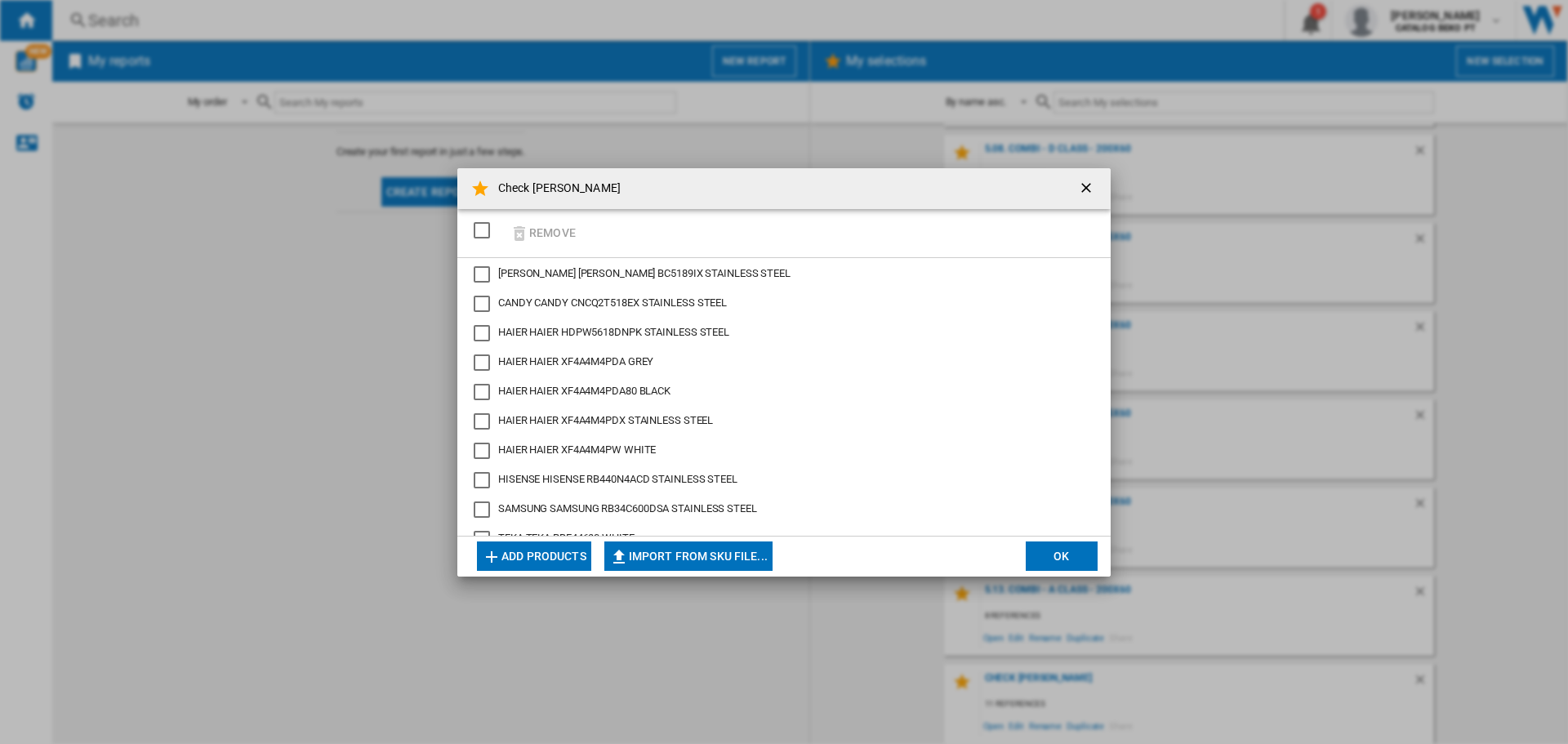
click at [507, 555] on button "Add products" at bounding box center [534, 557] width 115 height 30
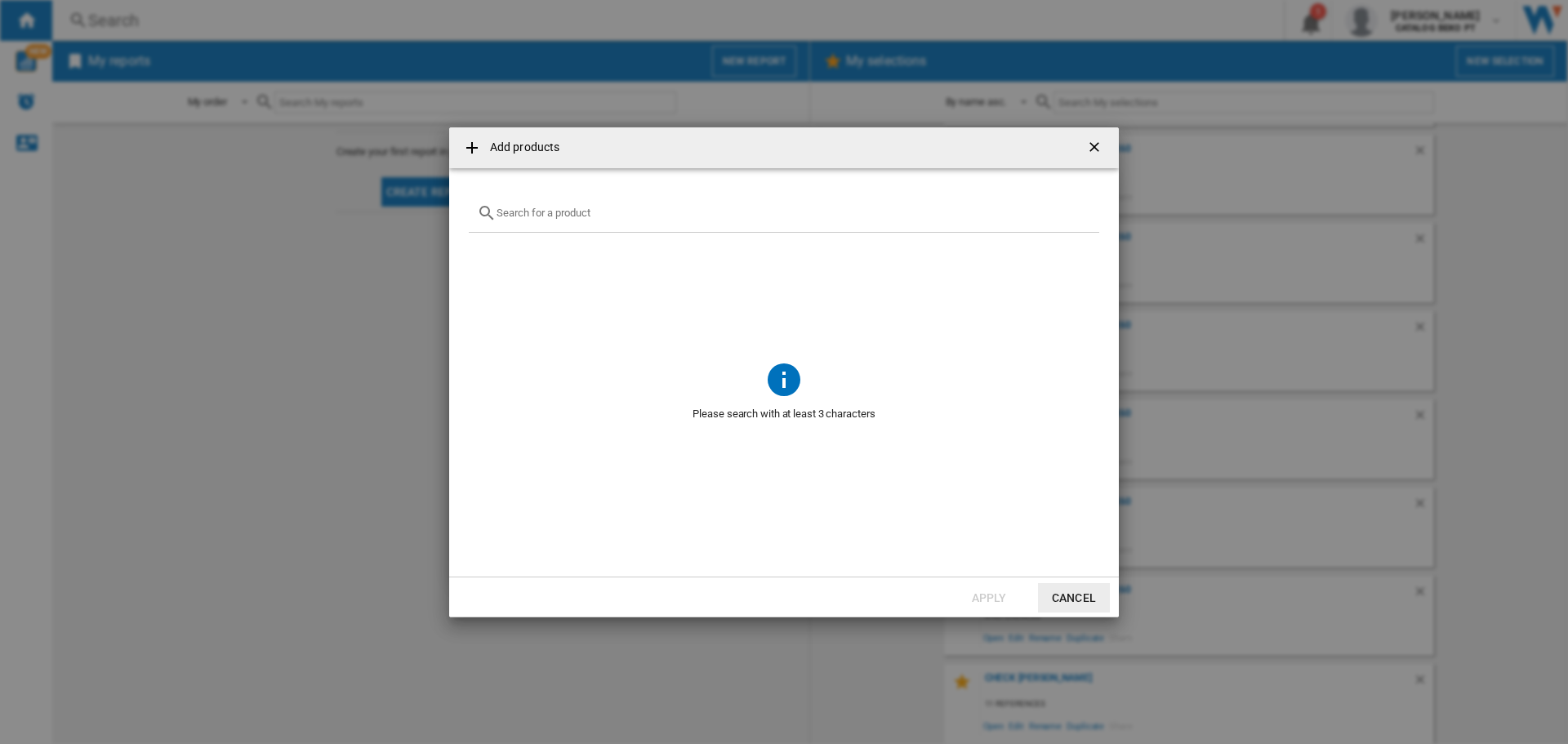
click at [541, 222] on div "Add products ..." at bounding box center [784, 213] width 631 height 38
click at [540, 219] on div "Add products ..." at bounding box center [784, 213] width 631 height 38
click at [541, 213] on input "Add products ..." at bounding box center [793, 213] width 594 height 12
paste input "SMS4ECI28E"
type input "SMS4ECI28E"
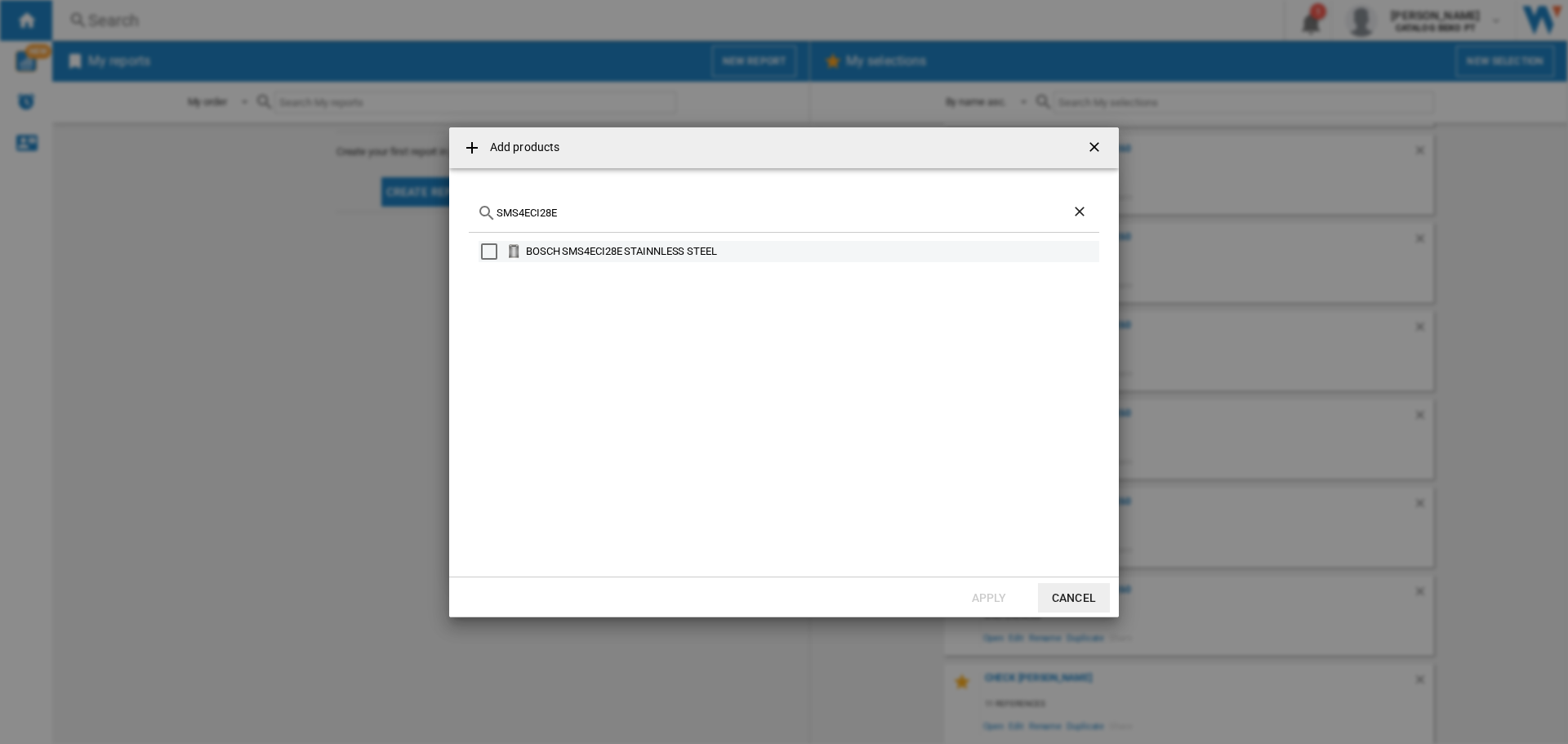
click at [483, 254] on div "Select" at bounding box center [490, 252] width 17 height 17
click at [998, 599] on button "Apply" at bounding box center [989, 598] width 72 height 30
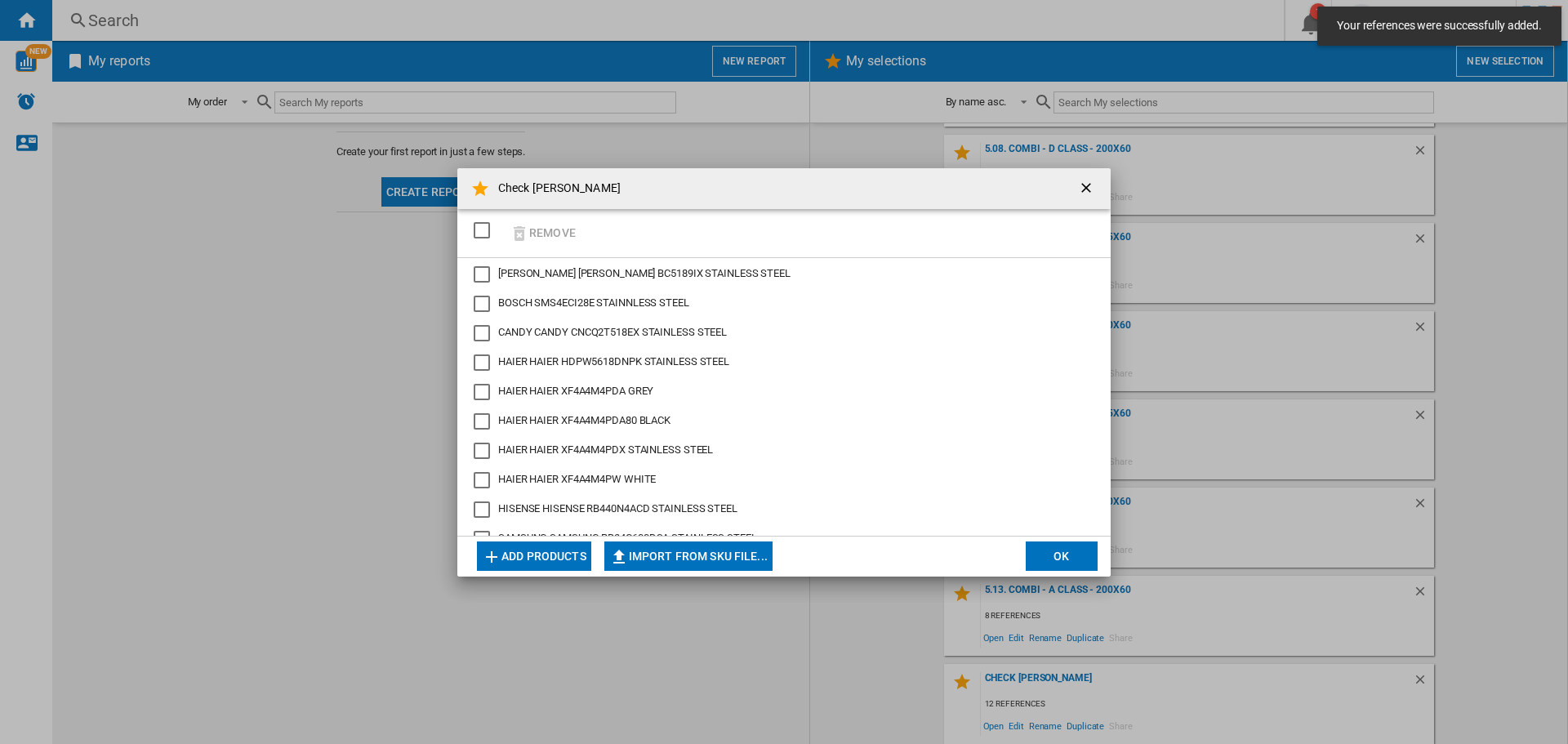
click at [1062, 555] on button "OK" at bounding box center [1062, 557] width 72 height 30
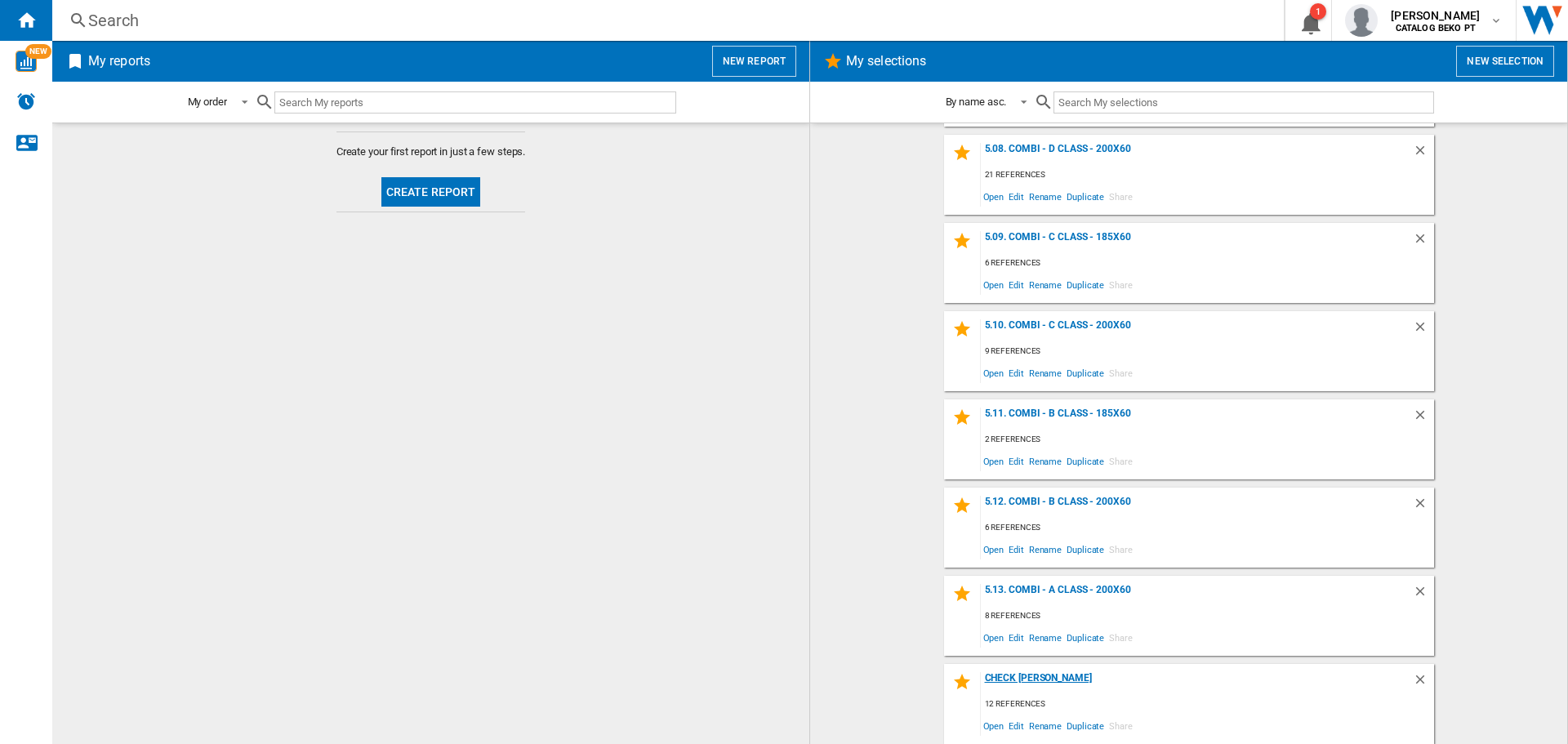
click at [985, 682] on div "Check [PERSON_NAME]" at bounding box center [1197, 683] width 432 height 22
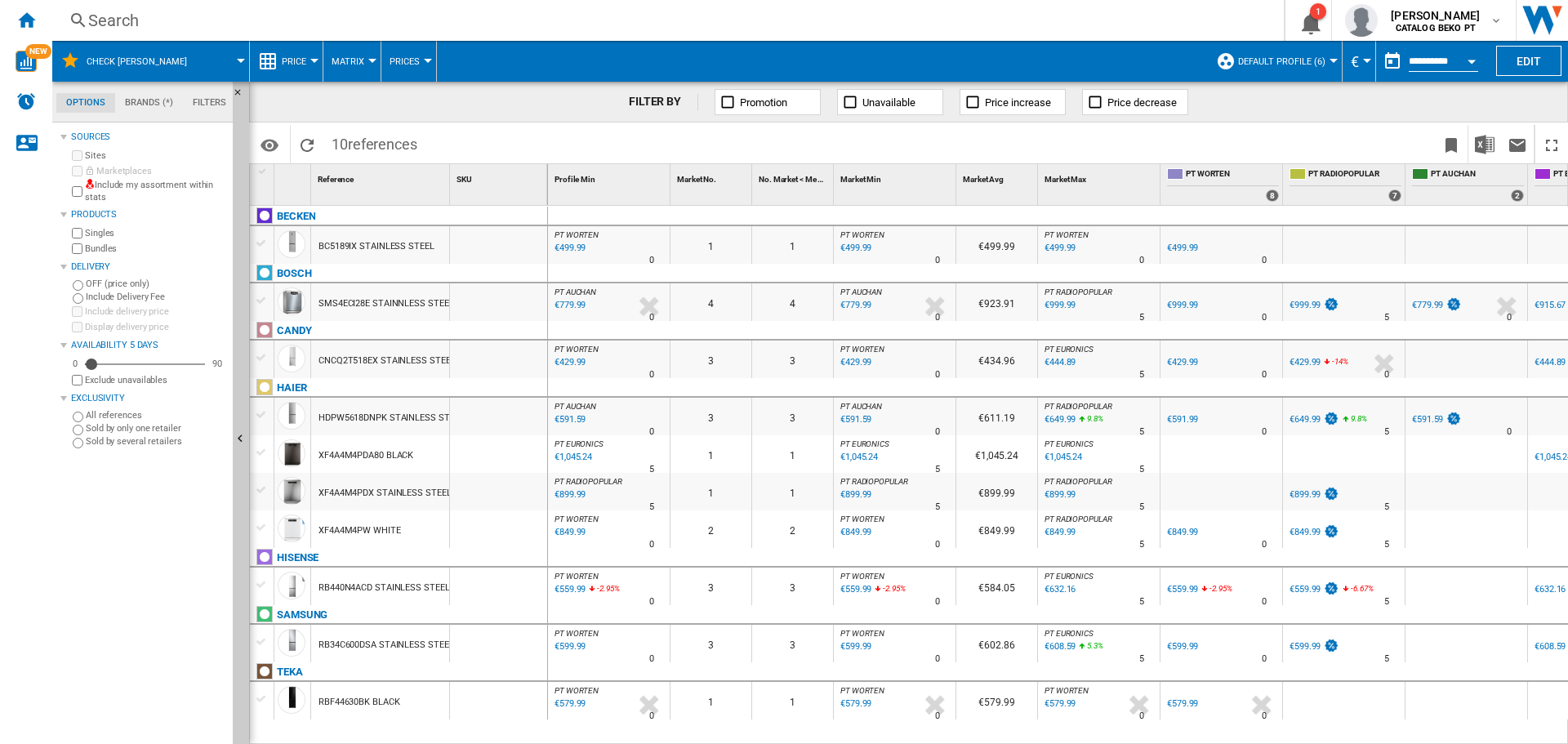
click at [361, 305] on div "SMS4ECI28E STAINNLESS STEEL" at bounding box center [386, 304] width 134 height 37
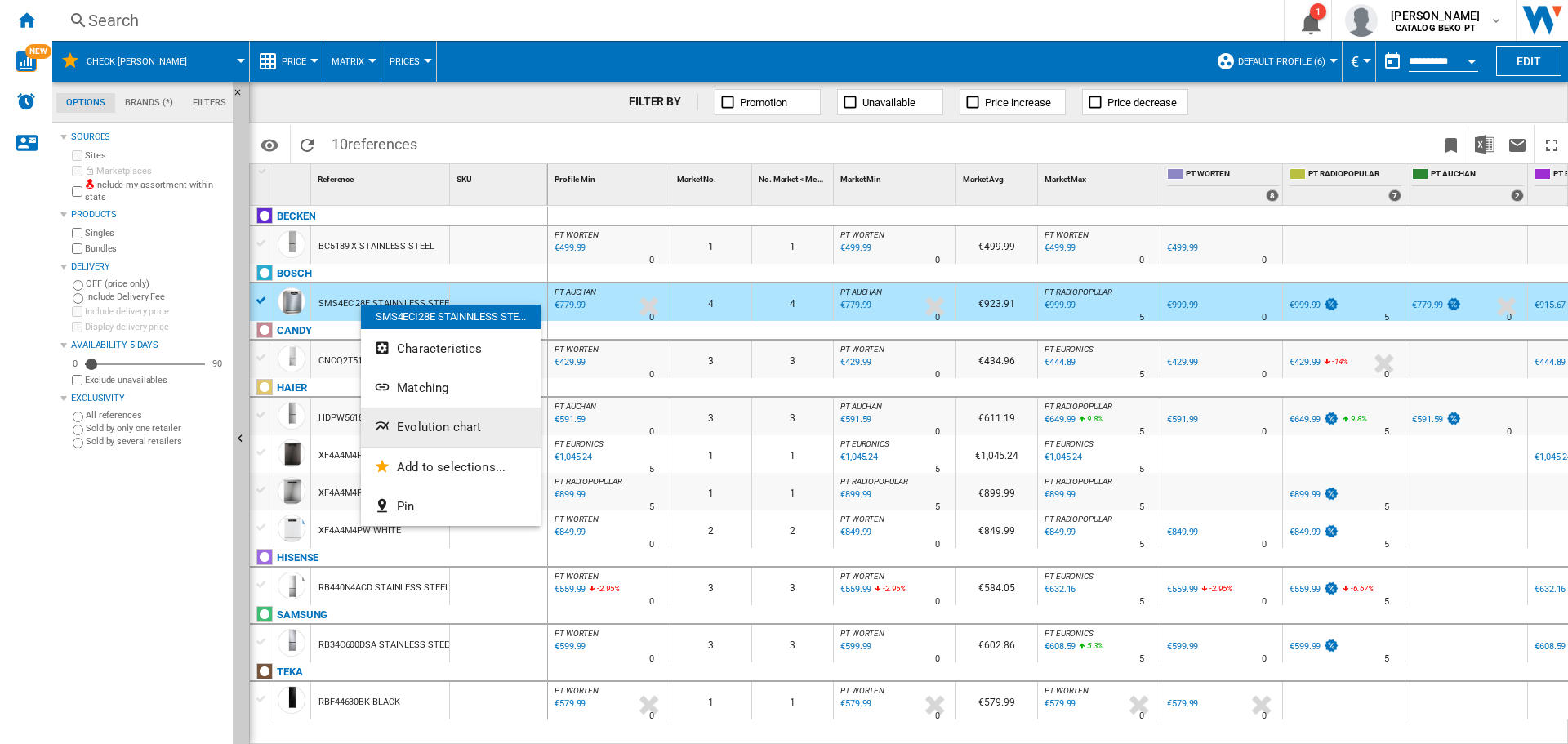
click at [430, 422] on span "Evolution chart" at bounding box center [439, 427] width 84 height 15
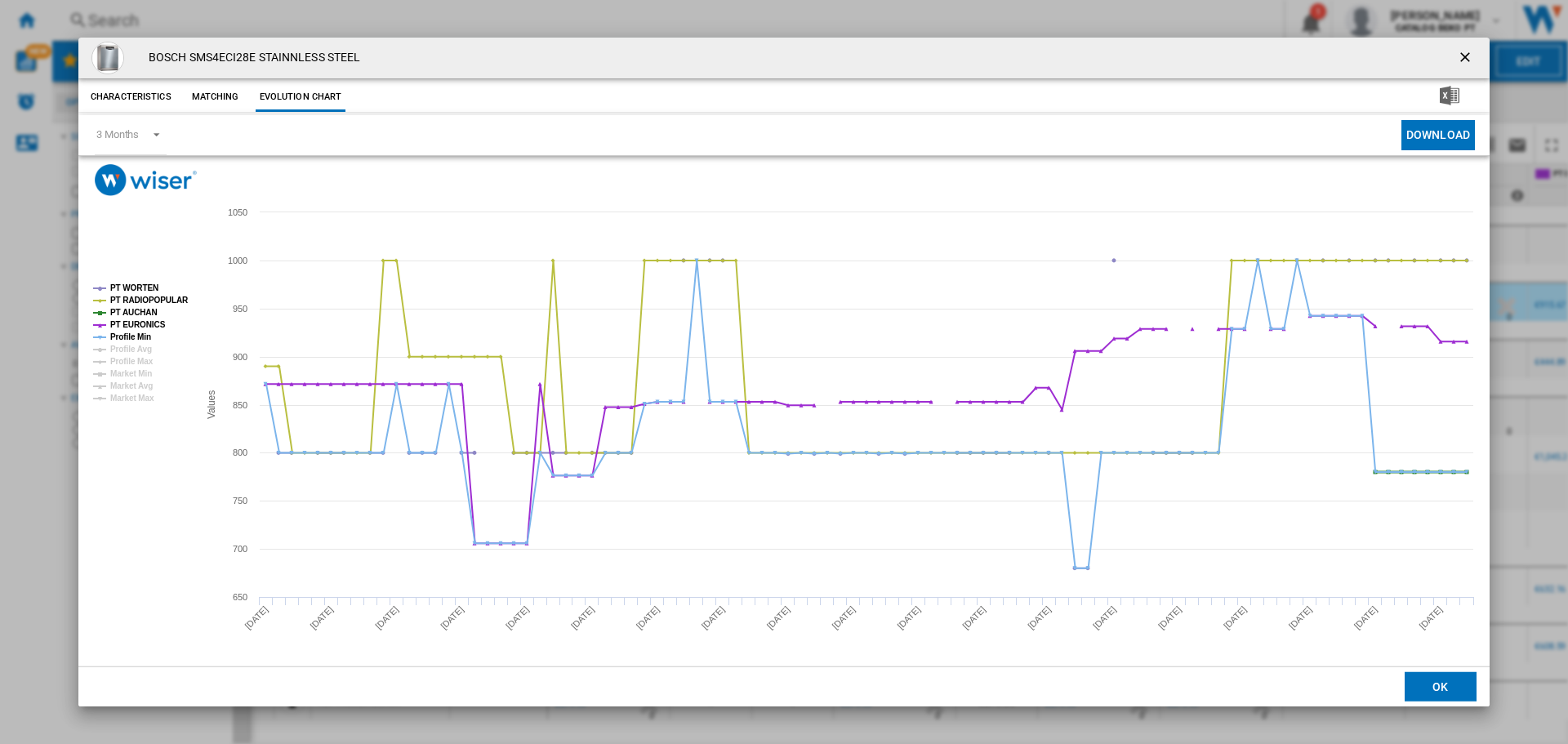
click at [123, 312] on tspan "PT AUCHAN" at bounding box center [133, 312] width 48 height 9
click at [125, 325] on tspan "PT EURONICS" at bounding box center [138, 324] width 56 height 9
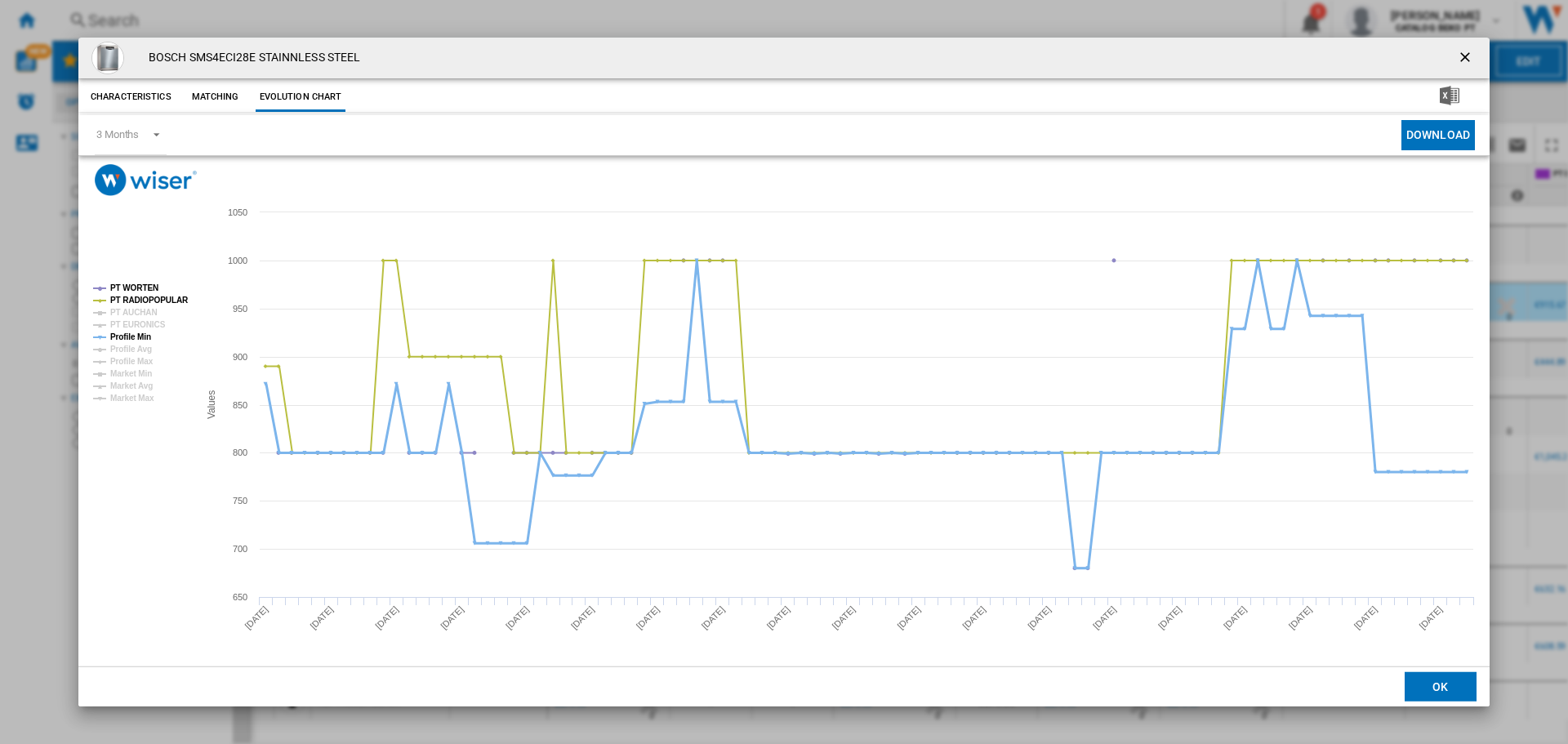
click at [125, 338] on tspan "Profile Min" at bounding box center [131, 337] width 41 height 9
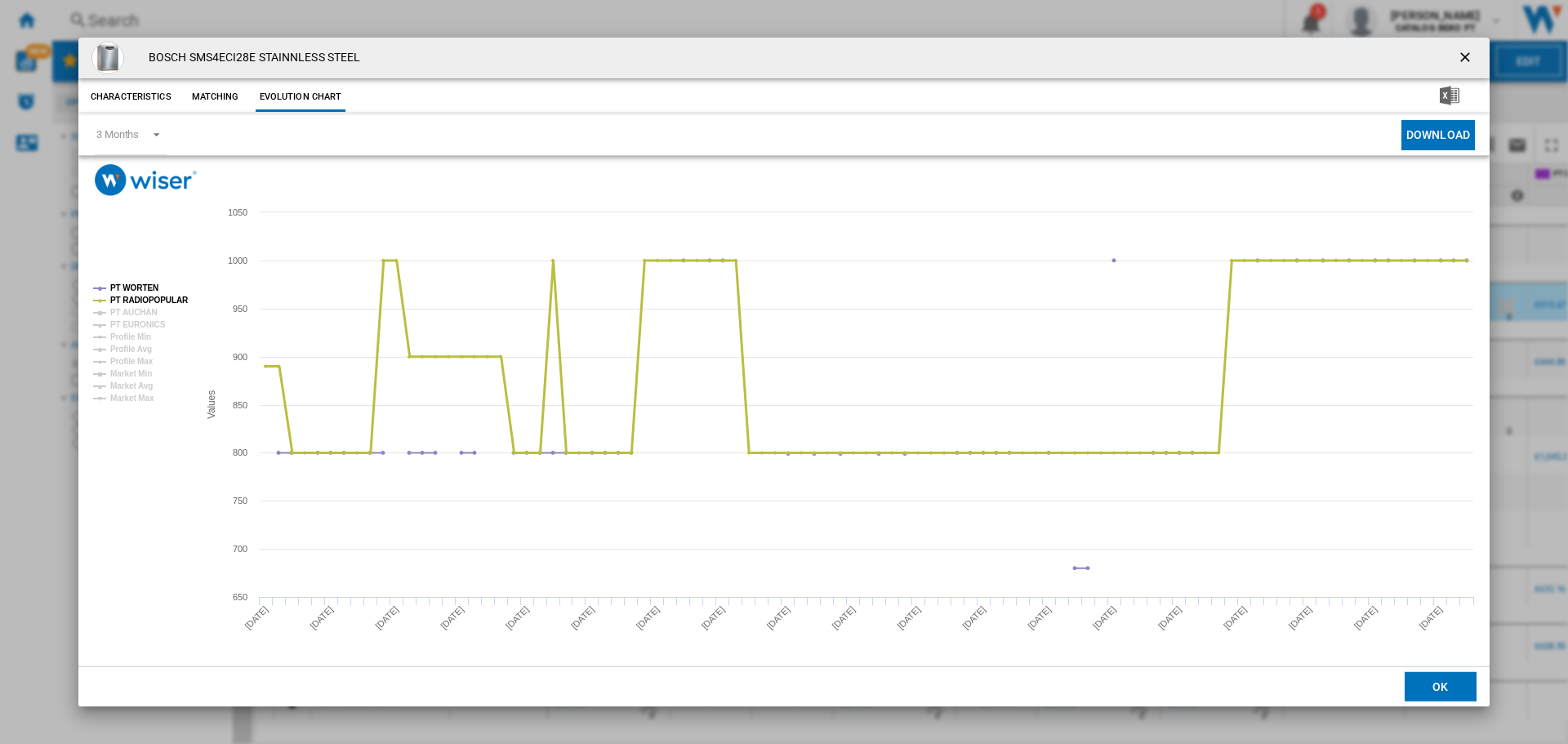
click at [153, 300] on tspan "PT RADIOPOPULAR" at bounding box center [149, 300] width 78 height 9
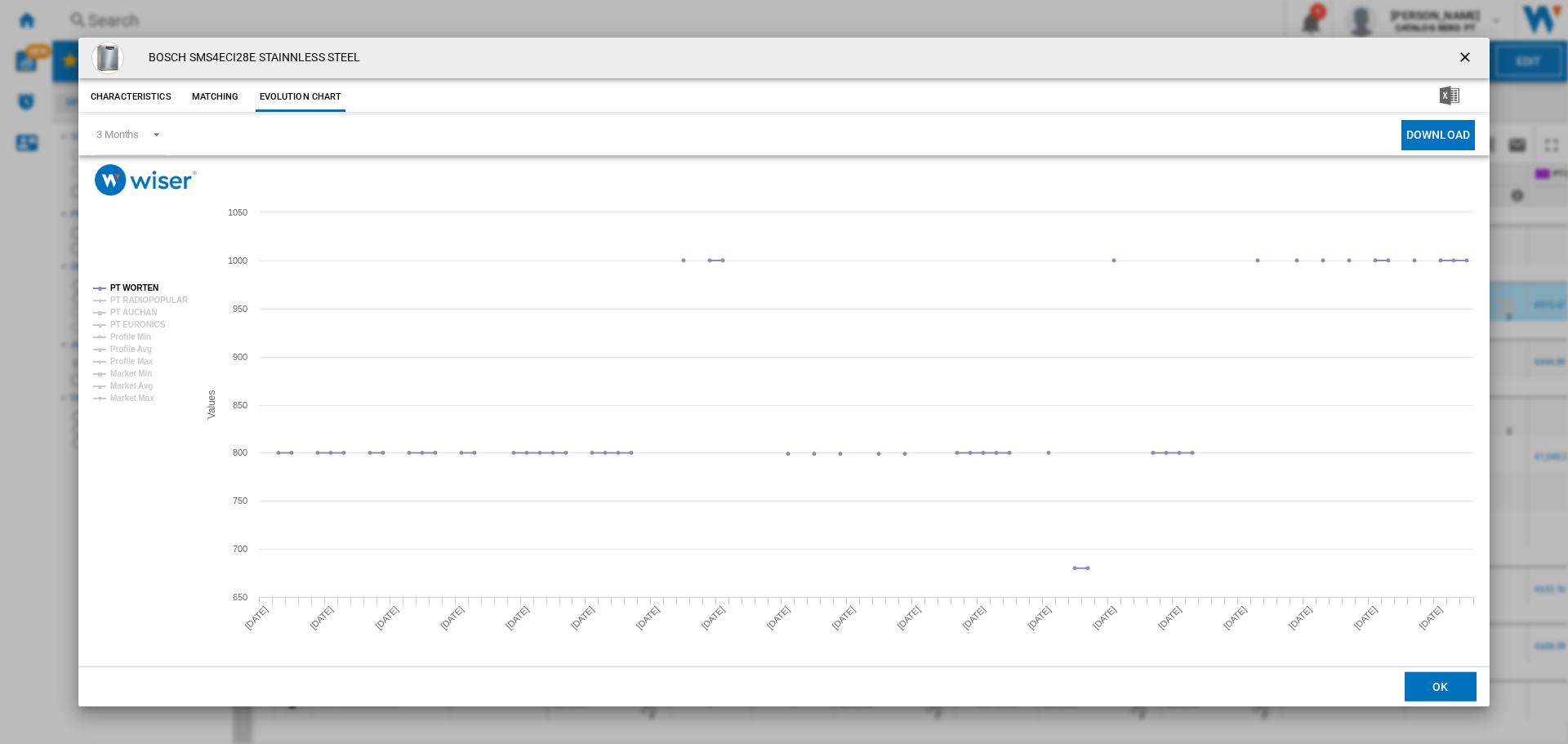
click at [1437, 681] on button "OK" at bounding box center [1440, 687] width 72 height 30
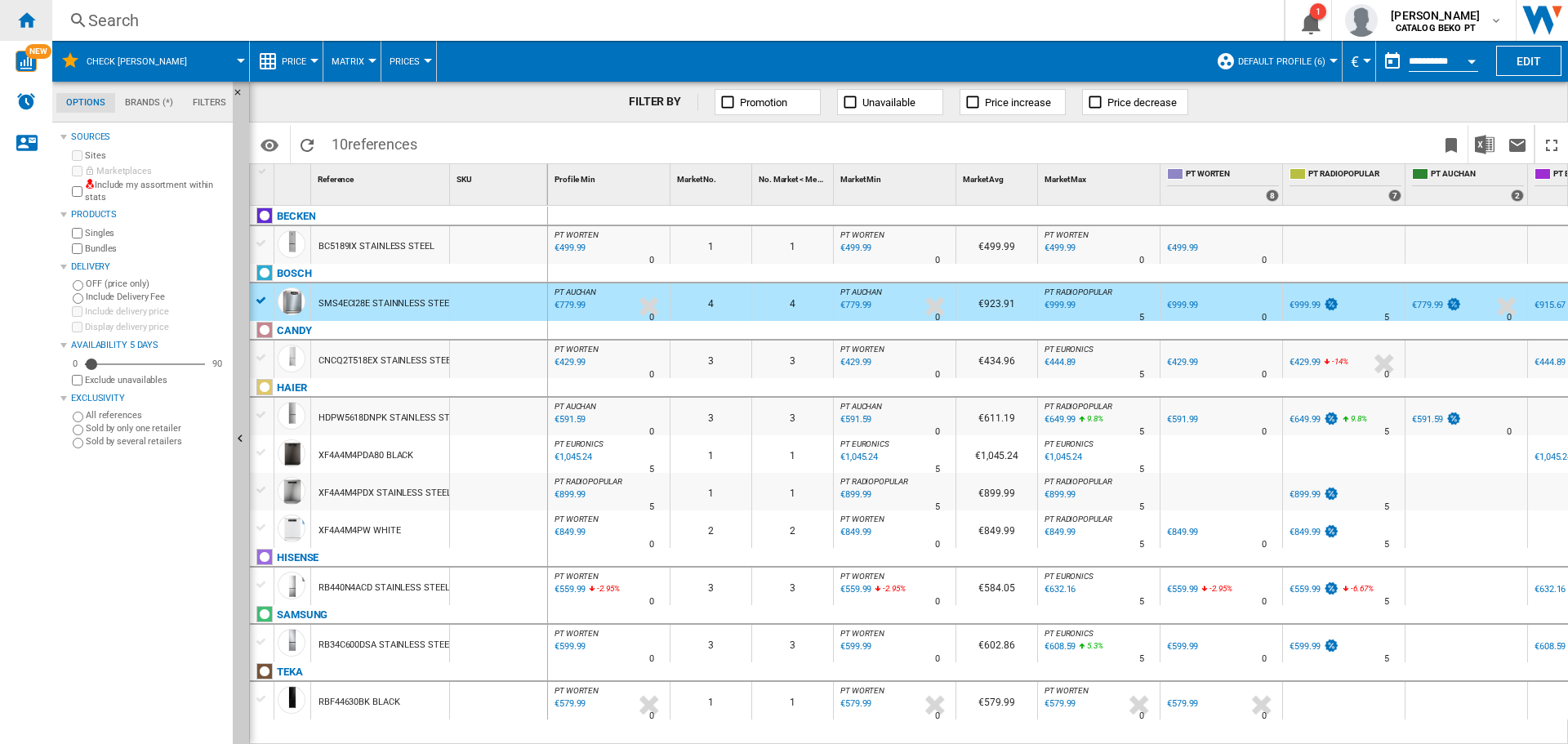
click at [20, 19] on ng-md-icon "Home" at bounding box center [26, 20] width 20 height 20
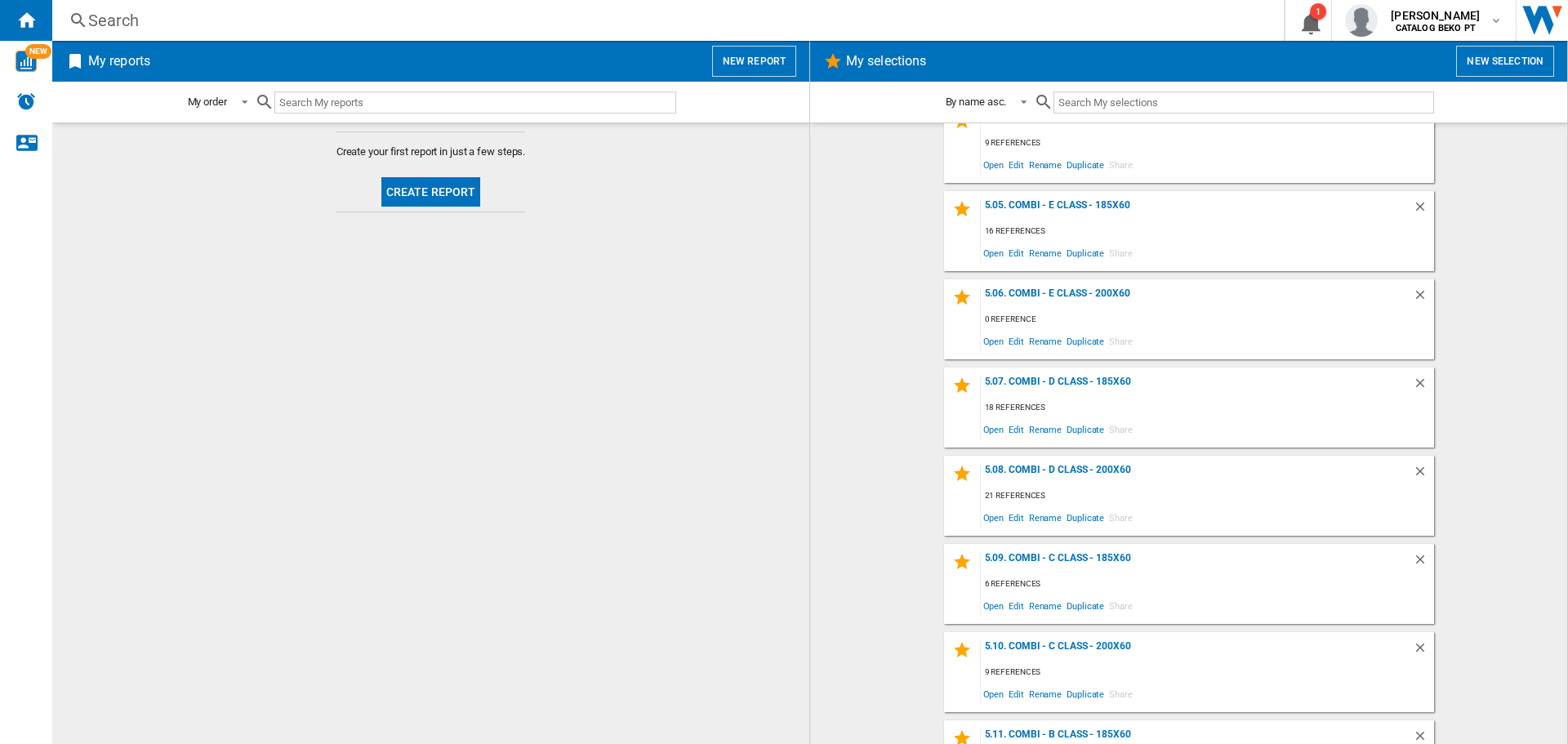
scroll to position [1936, 0]
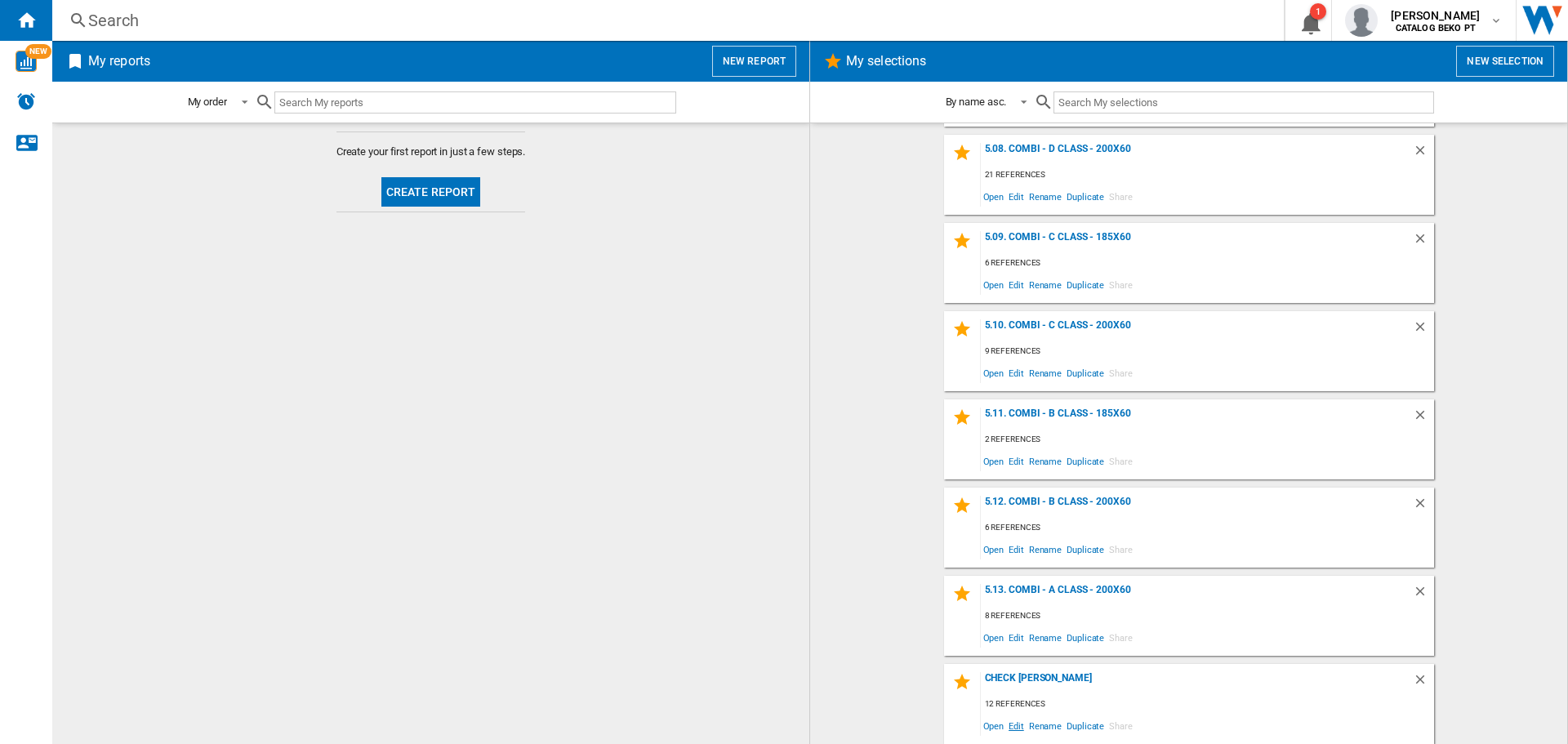
click at [1011, 723] on span "Edit" at bounding box center [1017, 725] width 21 height 22
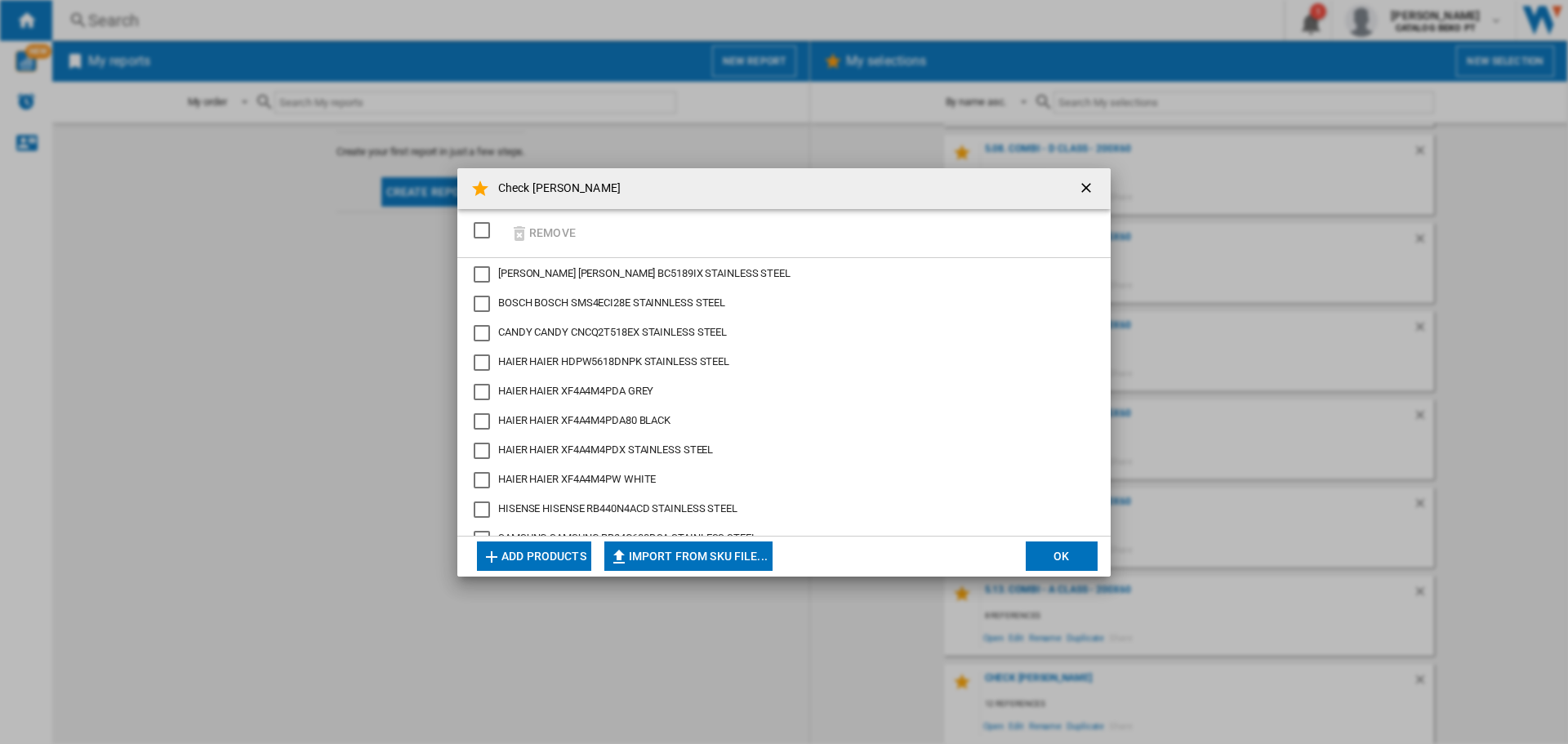
click at [542, 558] on button "Add products" at bounding box center [534, 557] width 115 height 30
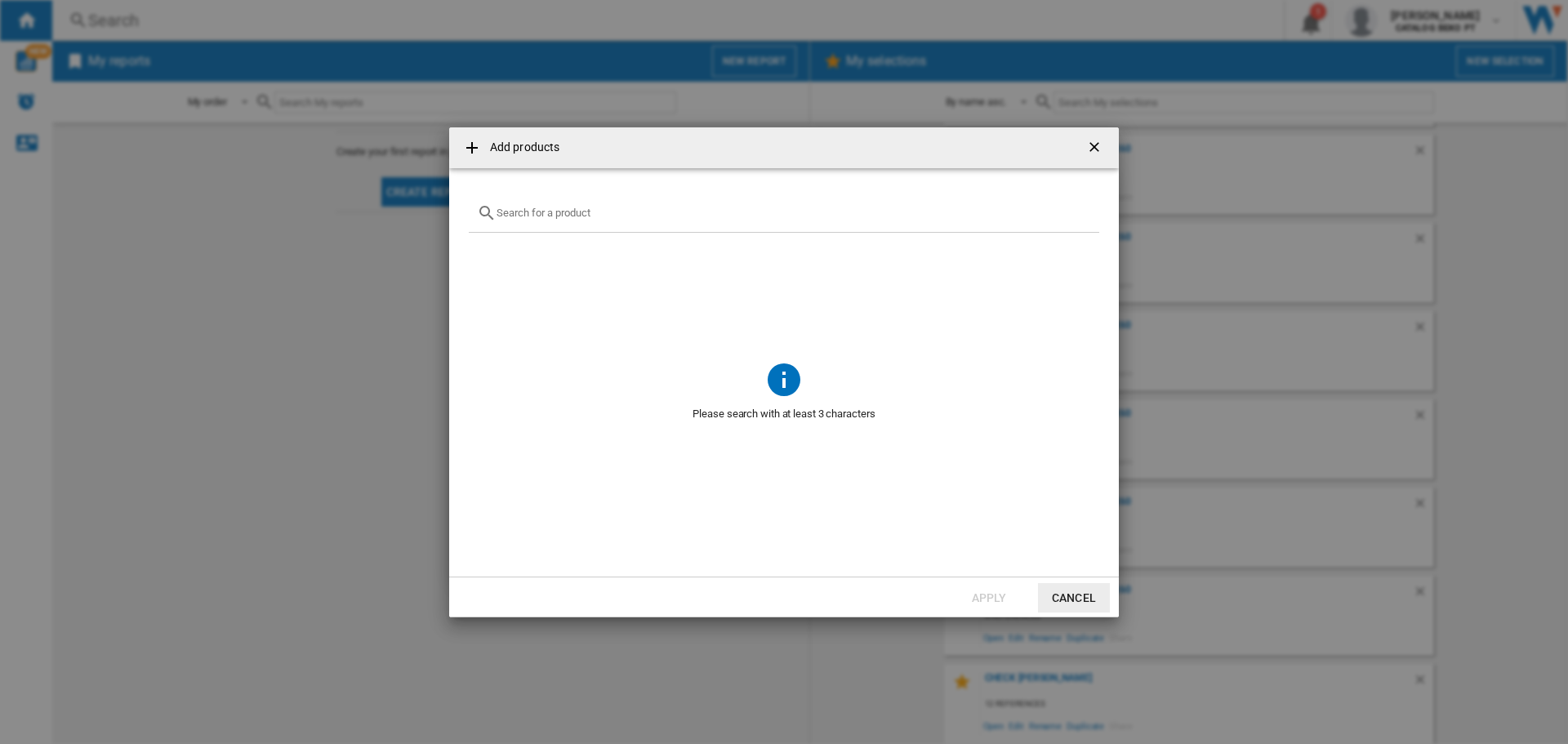
click at [521, 214] on input "Add products ..." at bounding box center [793, 213] width 594 height 12
paste input "[URL][DOMAIN_NAME][PERSON_NAME][PERSON_NAME]"
type input "[URL][DOMAIN_NAME][PERSON_NAME][PERSON_NAME]"
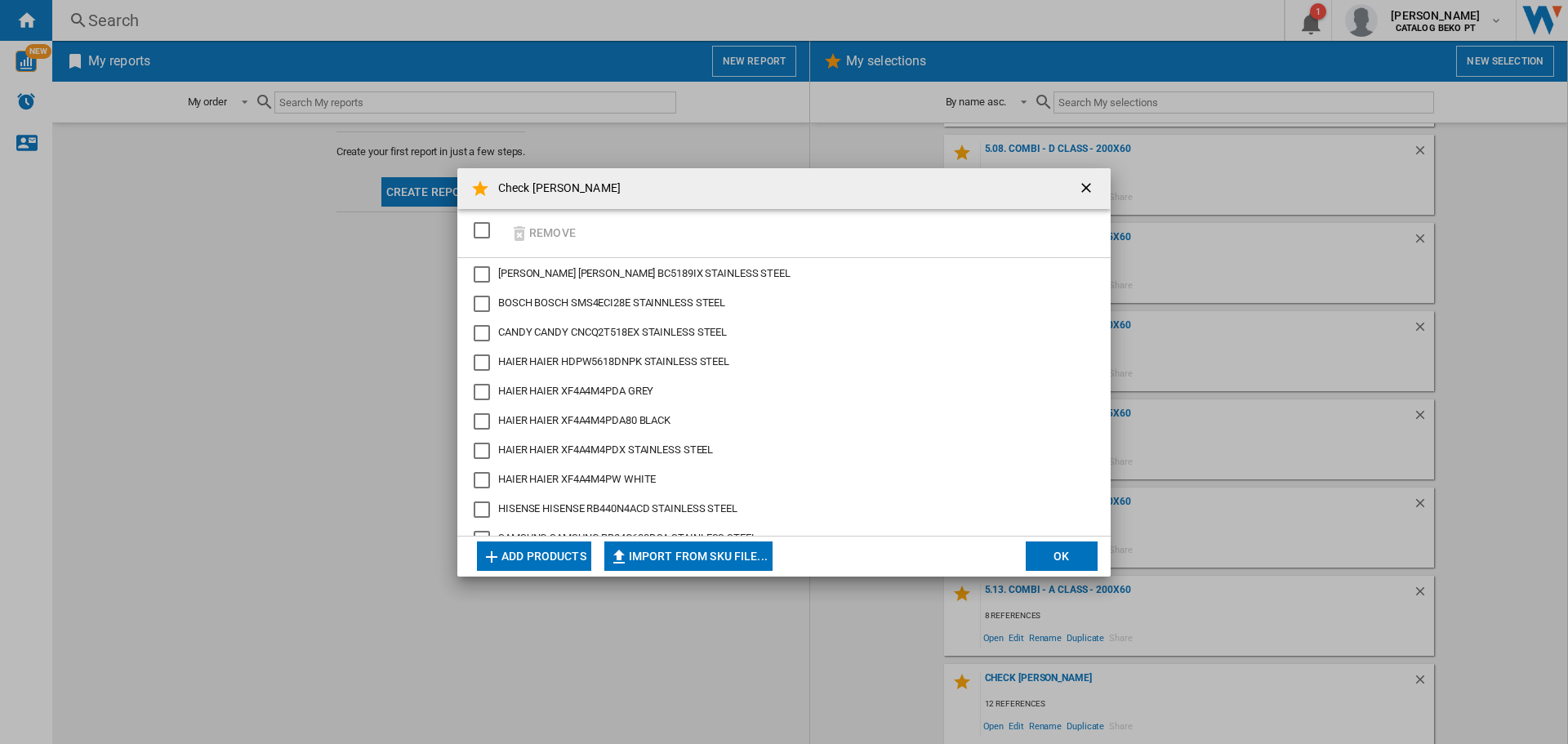
click at [527, 562] on button "Add products" at bounding box center [534, 557] width 115 height 30
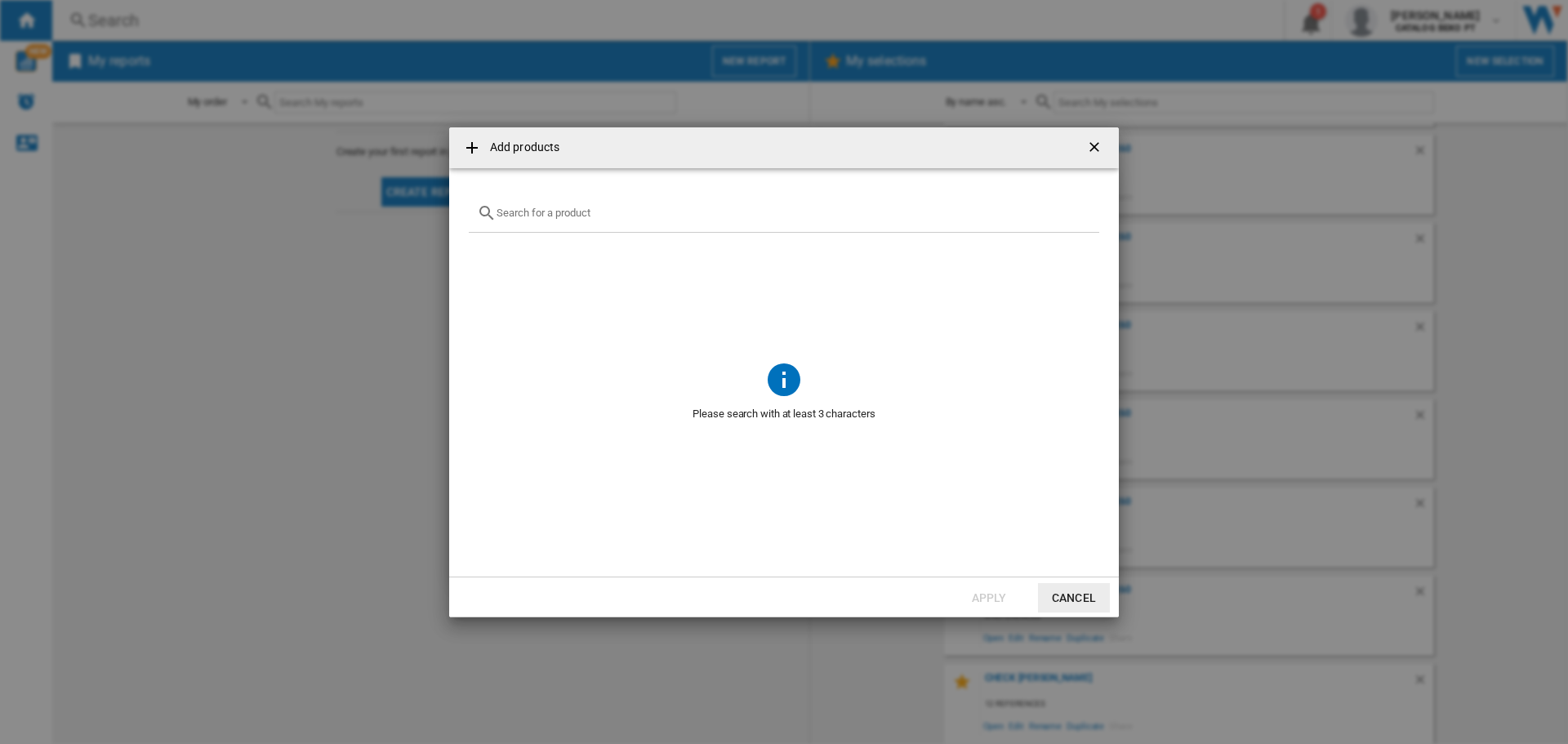
click at [550, 212] on input "Add products ..." at bounding box center [793, 213] width 594 height 12
paste input "SMS4ECW28E"
type input "SMS4ECW28E"
click at [490, 254] on div "Select" at bounding box center [490, 252] width 17 height 17
click at [992, 597] on button "Apply" at bounding box center [989, 598] width 72 height 30
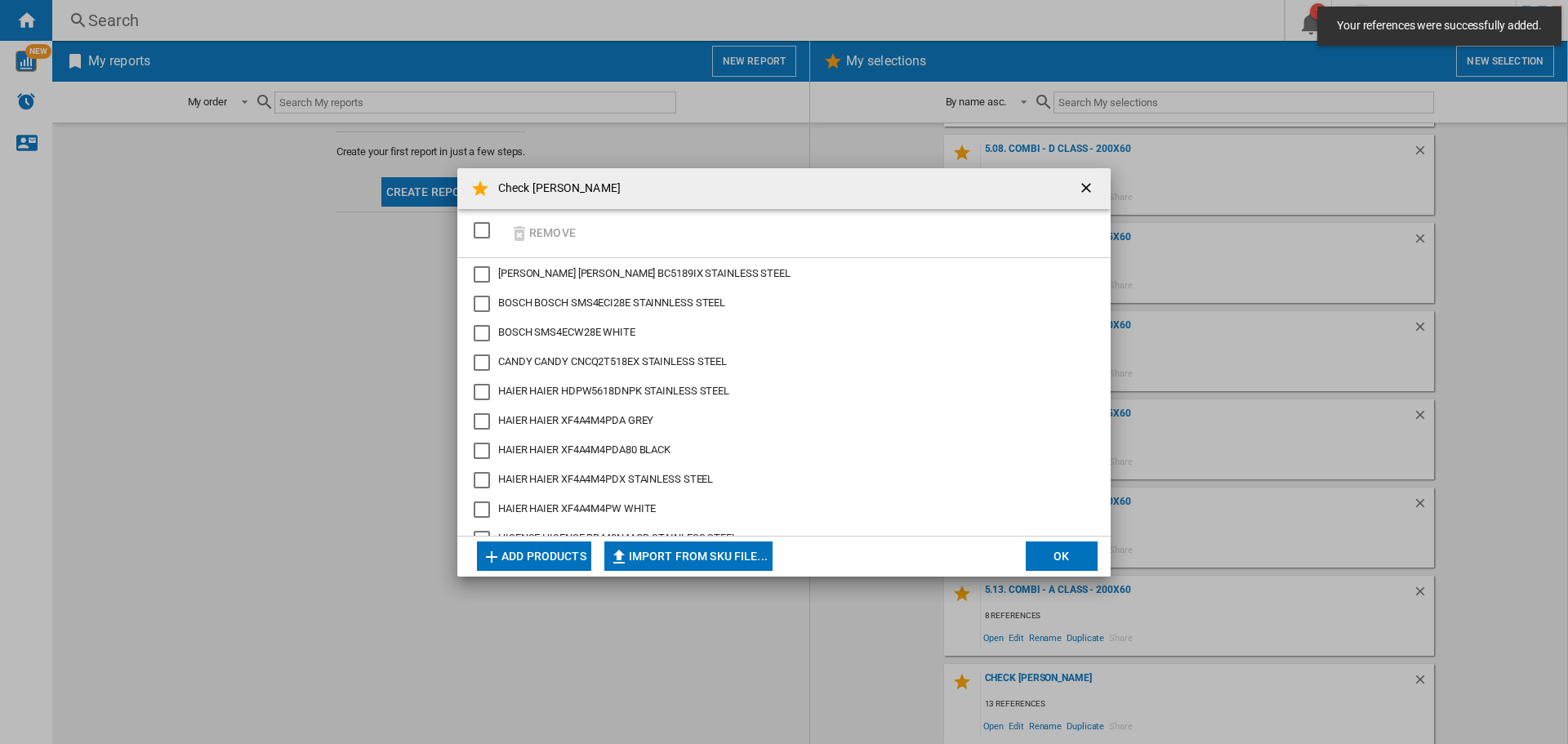
click at [1044, 548] on button "OK" at bounding box center [1062, 557] width 72 height 30
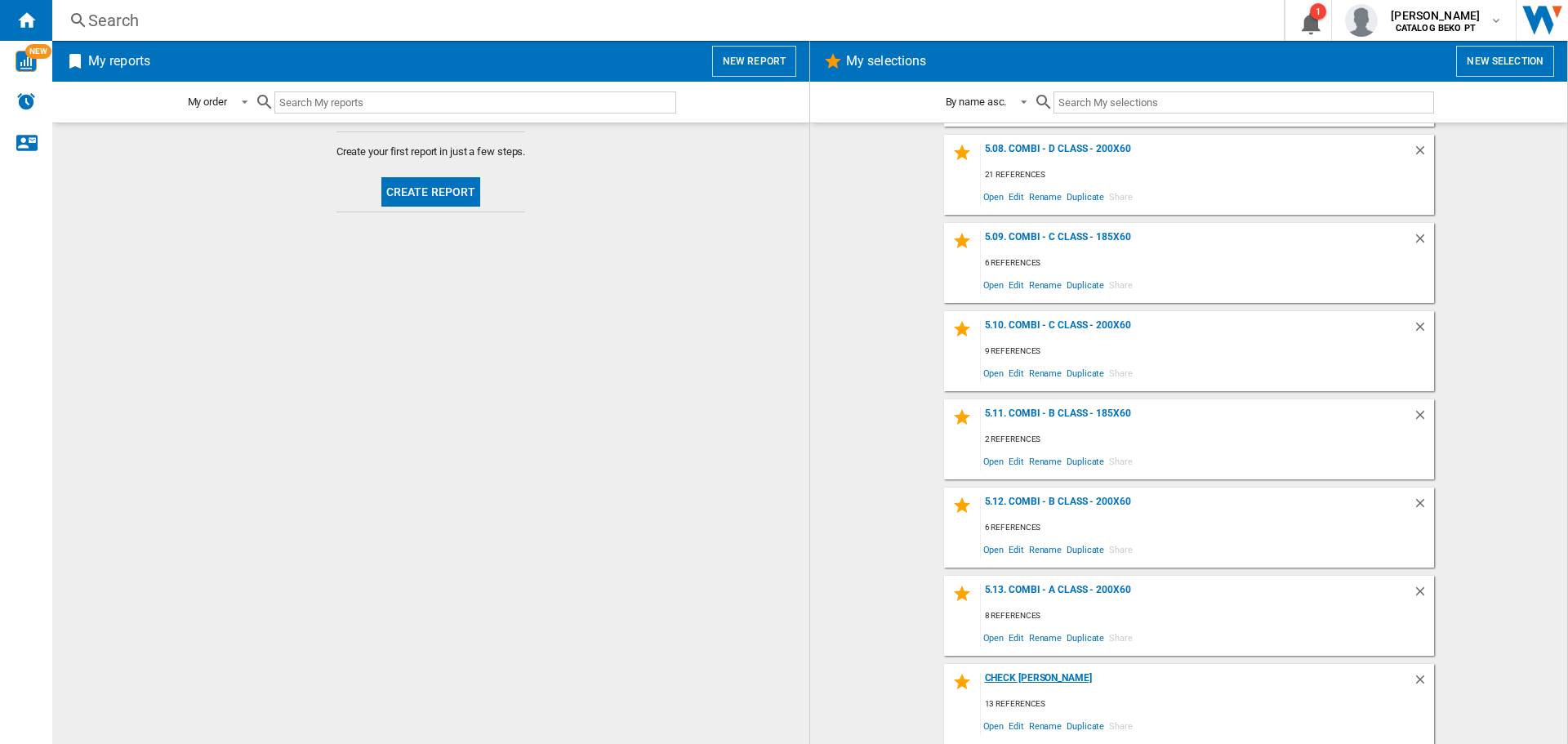
click at [1005, 679] on div "Check [PERSON_NAME]" at bounding box center [1197, 683] width 432 height 22
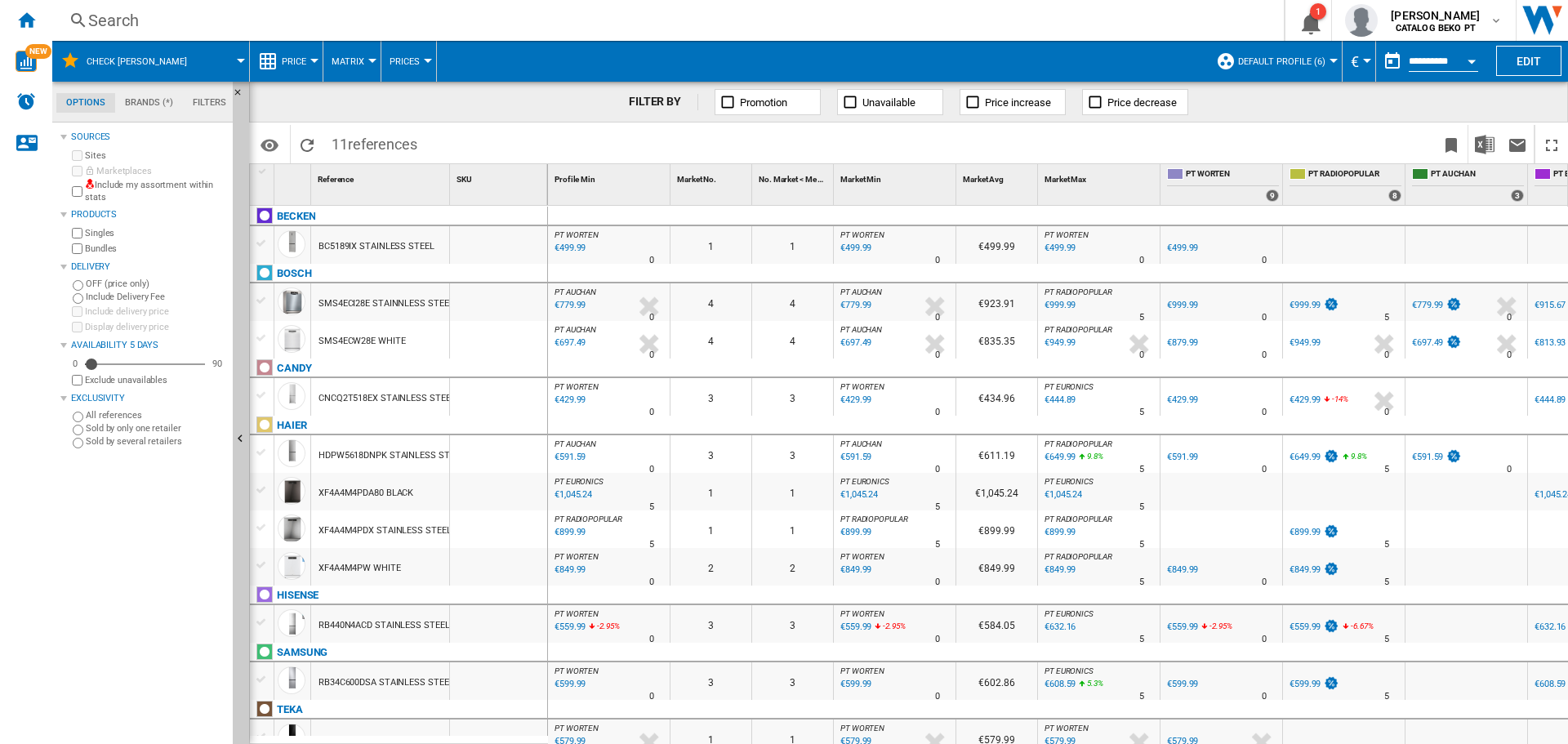
click at [259, 341] on div at bounding box center [261, 338] width 17 height 15
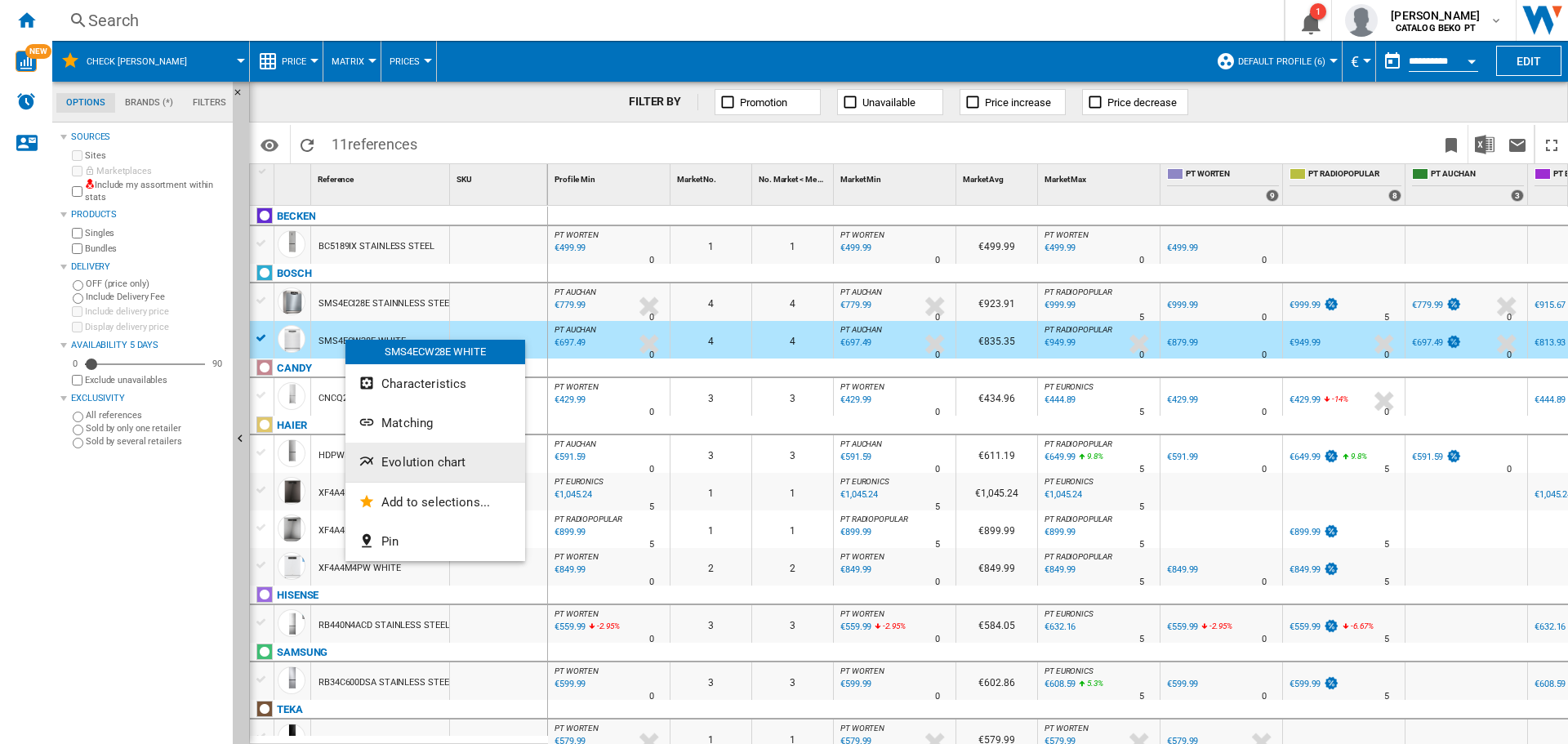
click at [432, 463] on span "Evolution chart" at bounding box center [423, 462] width 84 height 15
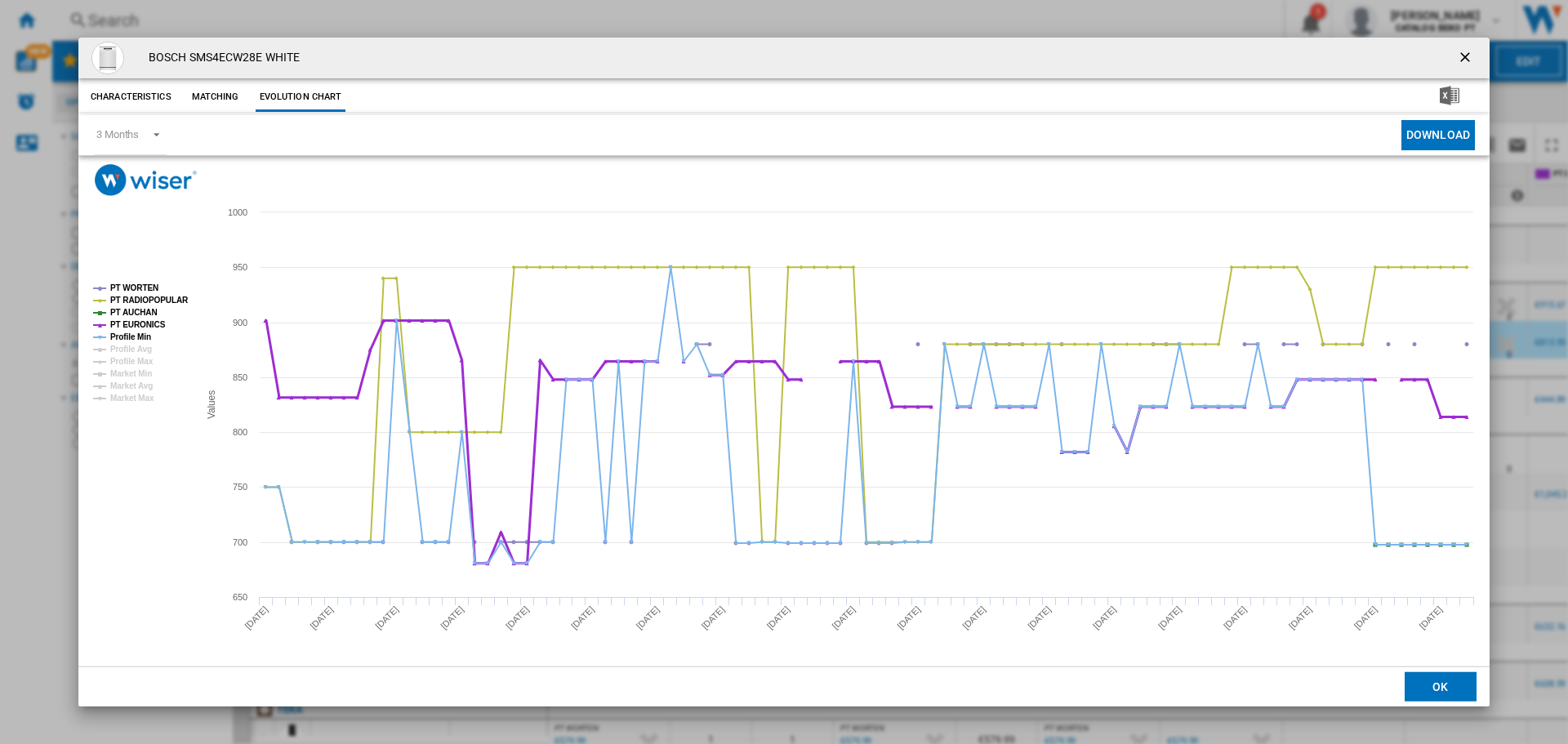
click at [138, 325] on tspan "PT EURONICS" at bounding box center [138, 324] width 56 height 9
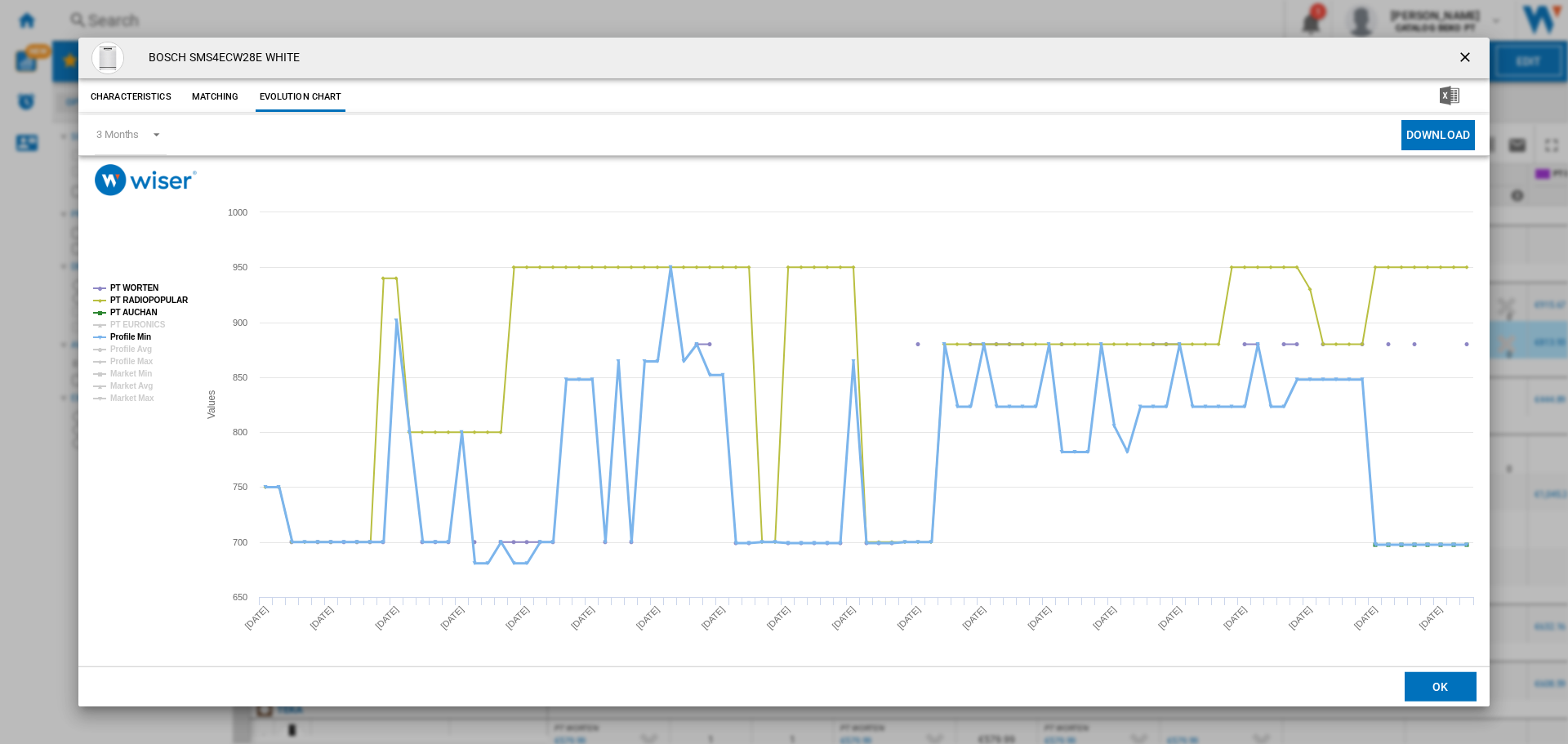
click at [136, 334] on tspan "Profile Min" at bounding box center [131, 337] width 41 height 9
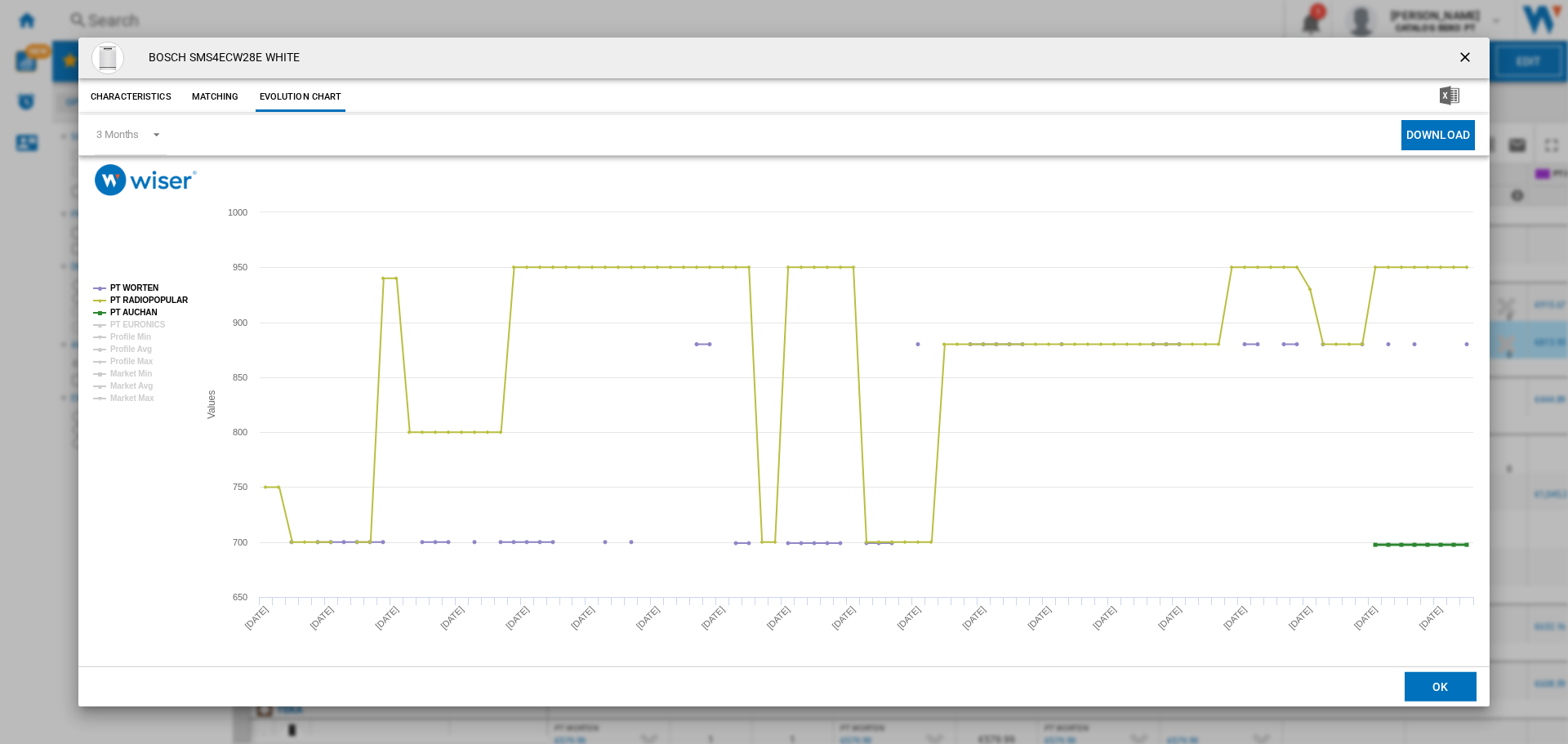
click at [143, 312] on tspan "PT AUCHAN" at bounding box center [133, 312] width 48 height 9
click at [147, 296] on tspan "PT RADIOPOPULAR" at bounding box center [149, 300] width 78 height 9
